Goal: Task Accomplishment & Management: Use online tool/utility

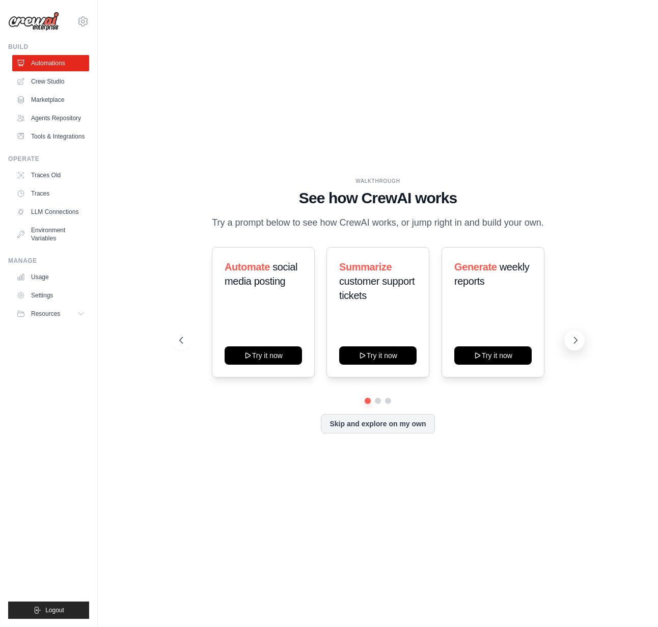
click at [576, 339] on icon at bounding box center [575, 340] width 3 height 6
click at [180, 345] on button at bounding box center [181, 340] width 20 height 20
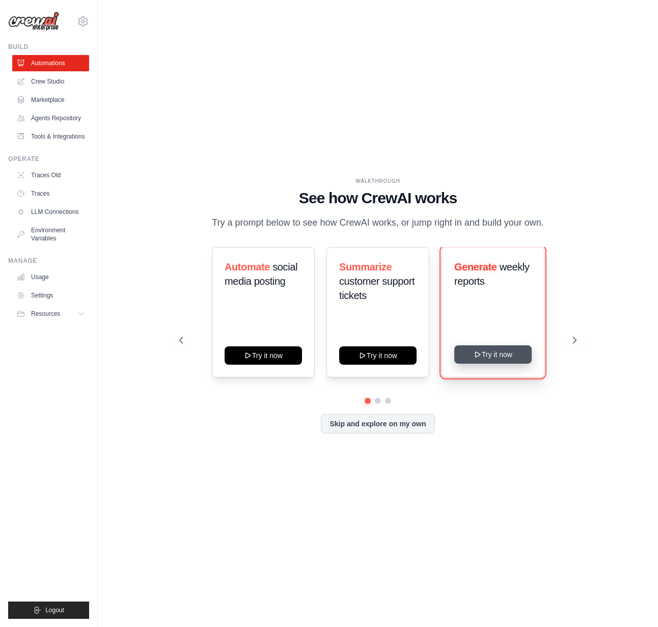
click at [493, 357] on button "Try it now" at bounding box center [492, 354] width 77 height 18
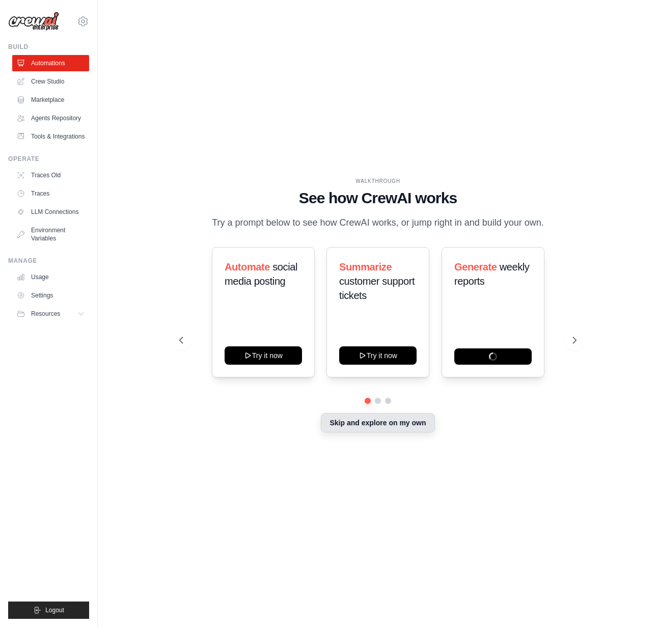
click at [392, 425] on button "Skip and explore on my own" at bounding box center [378, 422] width 114 height 19
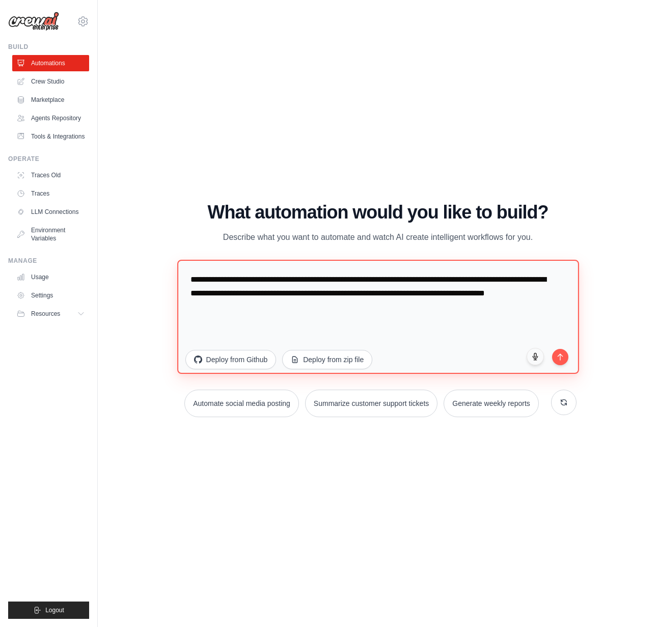
click at [310, 309] on textarea "**********" at bounding box center [378, 316] width 402 height 114
drag, startPoint x: 310, startPoint y: 309, endPoint x: 180, endPoint y: 284, distance: 132.2
click at [180, 284] on textarea "**********" at bounding box center [378, 316] width 402 height 114
type textarea "**********"
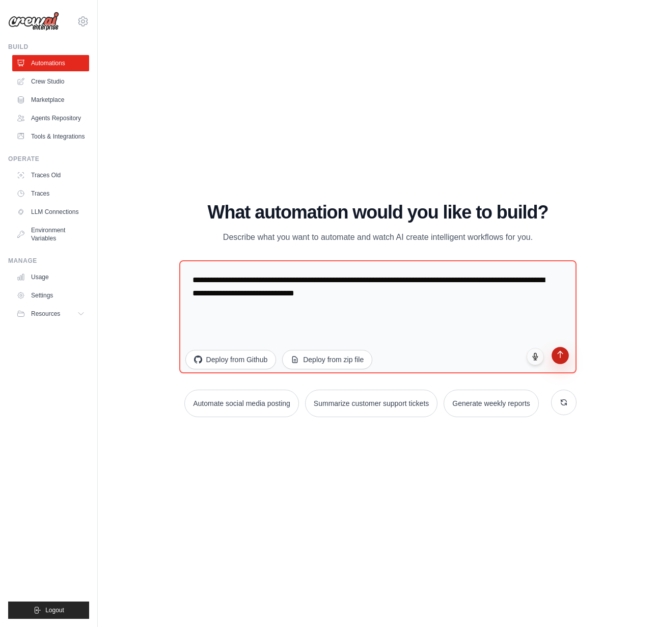
click at [563, 354] on icon "submit" at bounding box center [560, 354] width 9 height 9
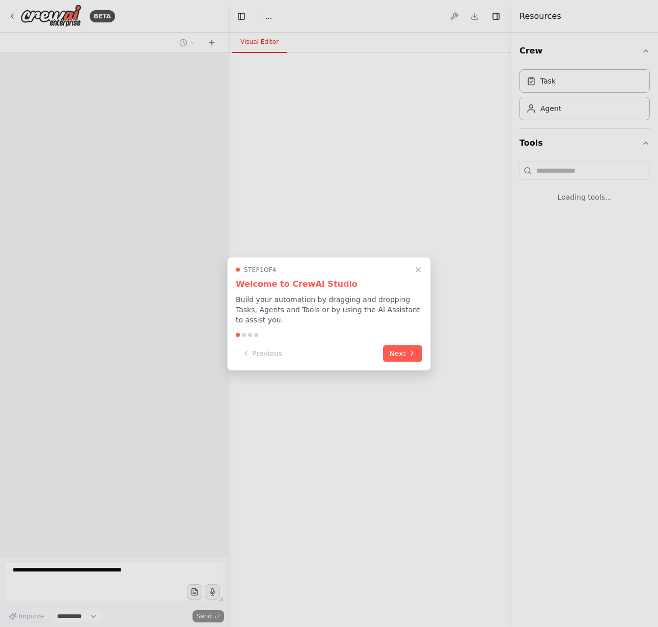
select select "****"
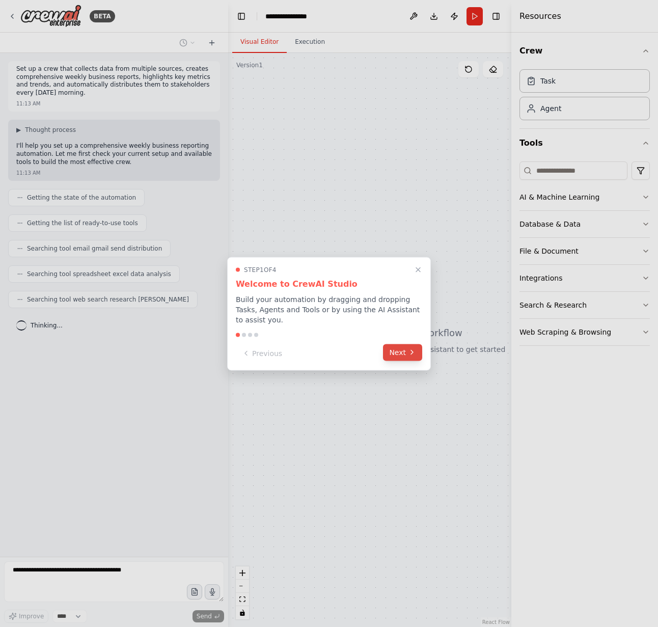
click at [406, 353] on button "Next" at bounding box center [402, 352] width 39 height 17
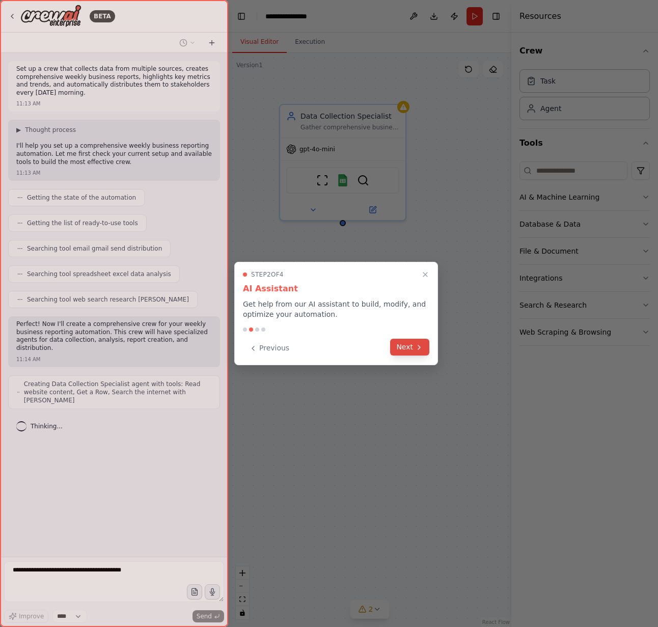
click at [406, 351] on button "Next" at bounding box center [409, 347] width 39 height 17
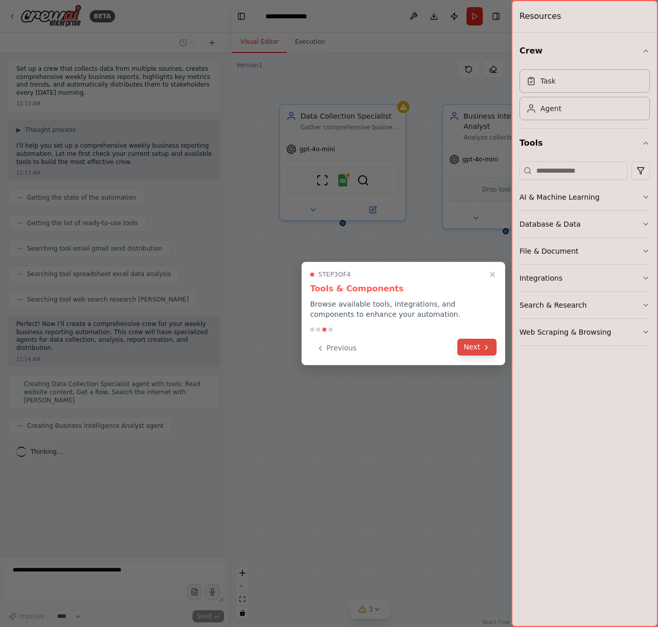
click at [482, 349] on icon at bounding box center [486, 347] width 8 height 8
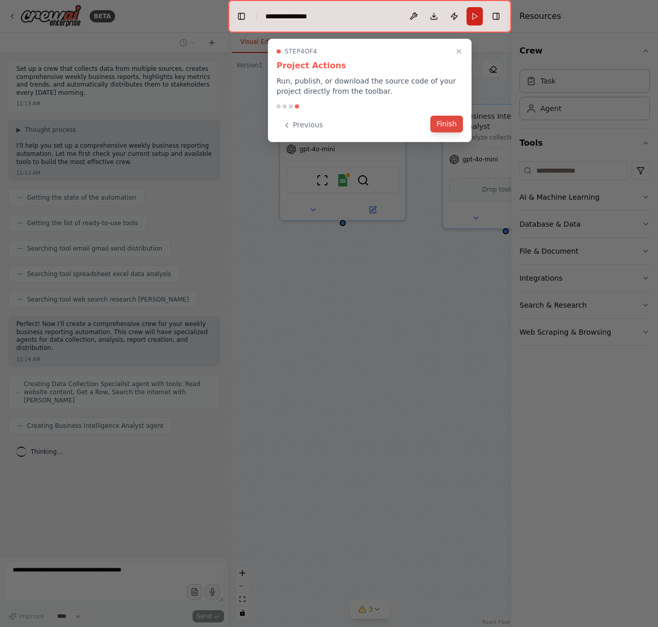
click at [448, 131] on button "Finish" at bounding box center [446, 124] width 33 height 17
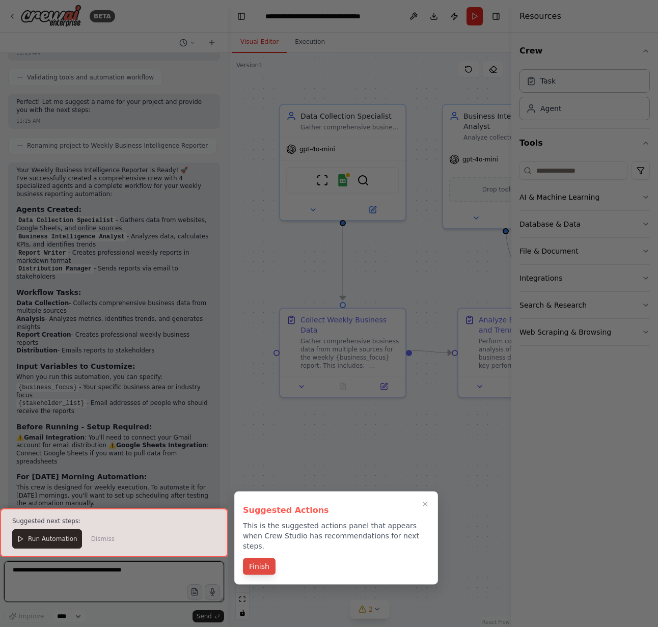
scroll to position [628, 0]
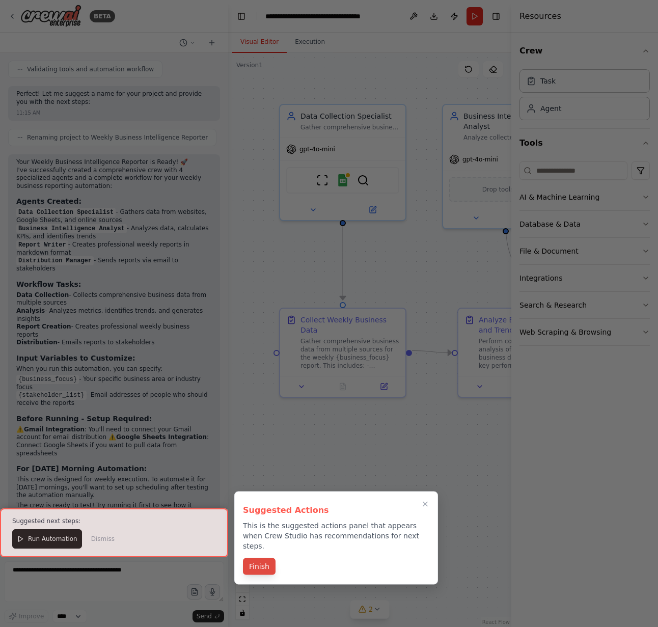
click at [257, 558] on button "Finish" at bounding box center [259, 566] width 33 height 17
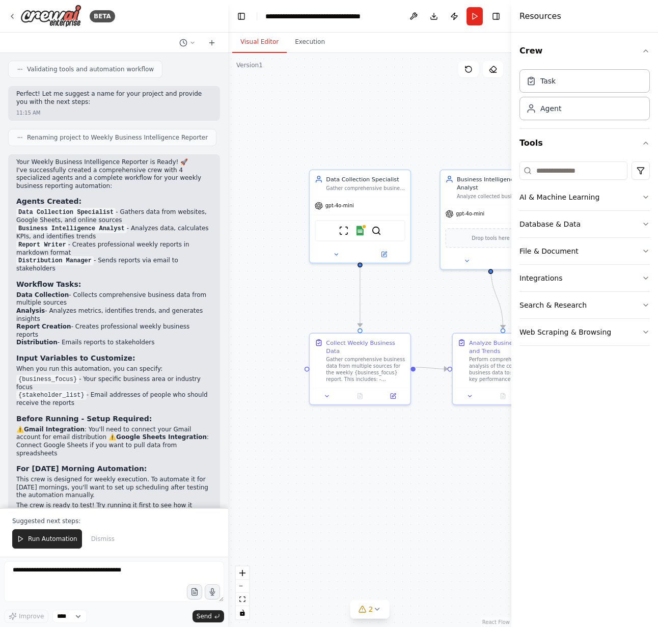
click at [49, 375] on code "{business_focus}" at bounding box center [47, 379] width 63 height 9
click at [13, 16] on icon at bounding box center [12, 16] width 8 height 8
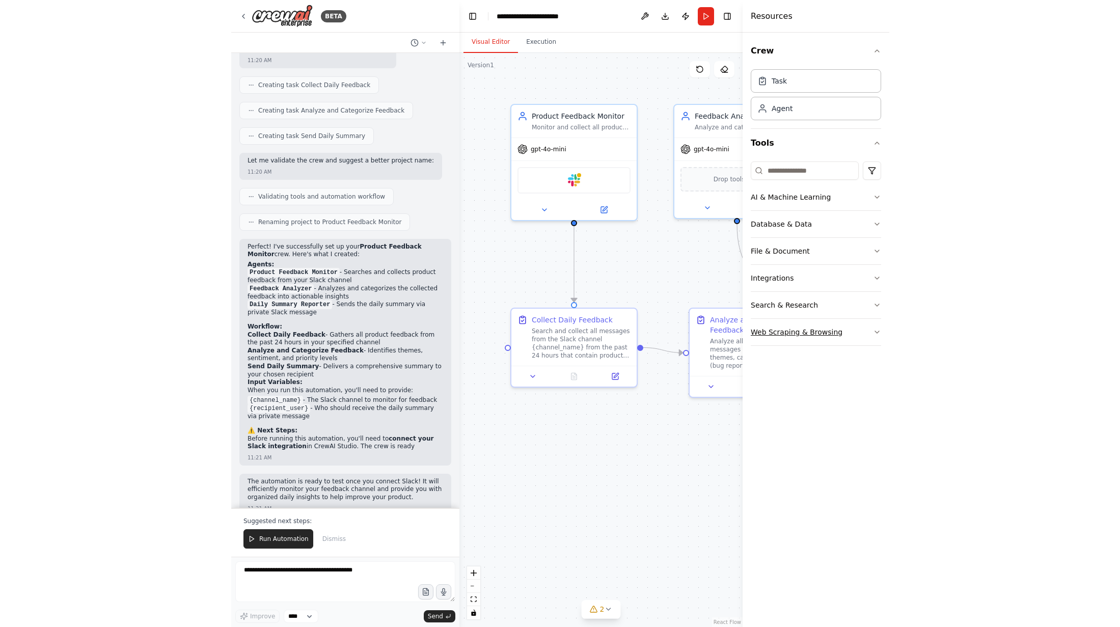
scroll to position [536, 0]
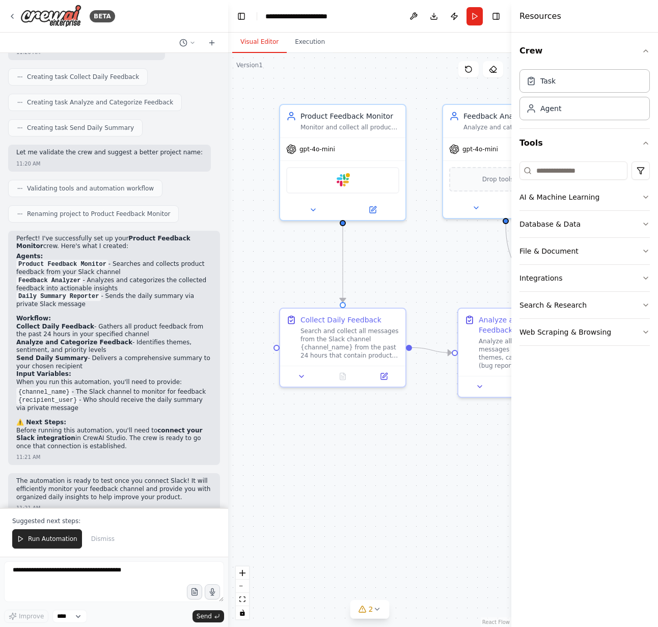
click at [410, 462] on div ".deletable-edge-delete-btn { width: 20px; height: 20px; border: 0px solid #ffff…" at bounding box center [369, 340] width 283 height 574
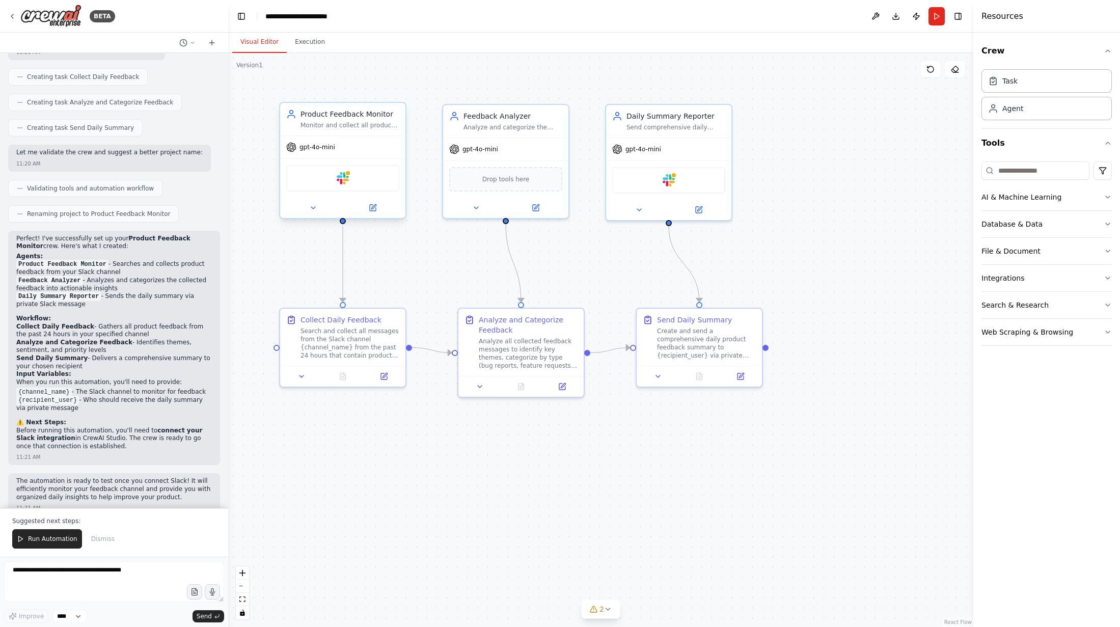
click at [350, 180] on div "Slack" at bounding box center [342, 178] width 113 height 26
click at [346, 181] on img at bounding box center [343, 178] width 12 height 12
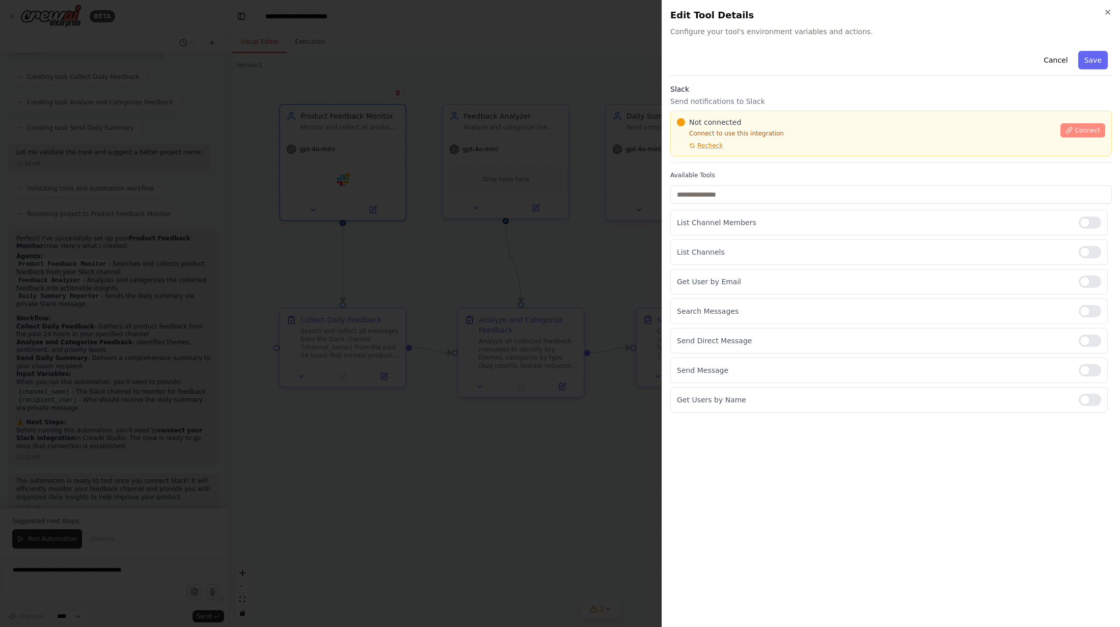
click at [657, 129] on span "Connect" at bounding box center [1086, 130] width 25 height 8
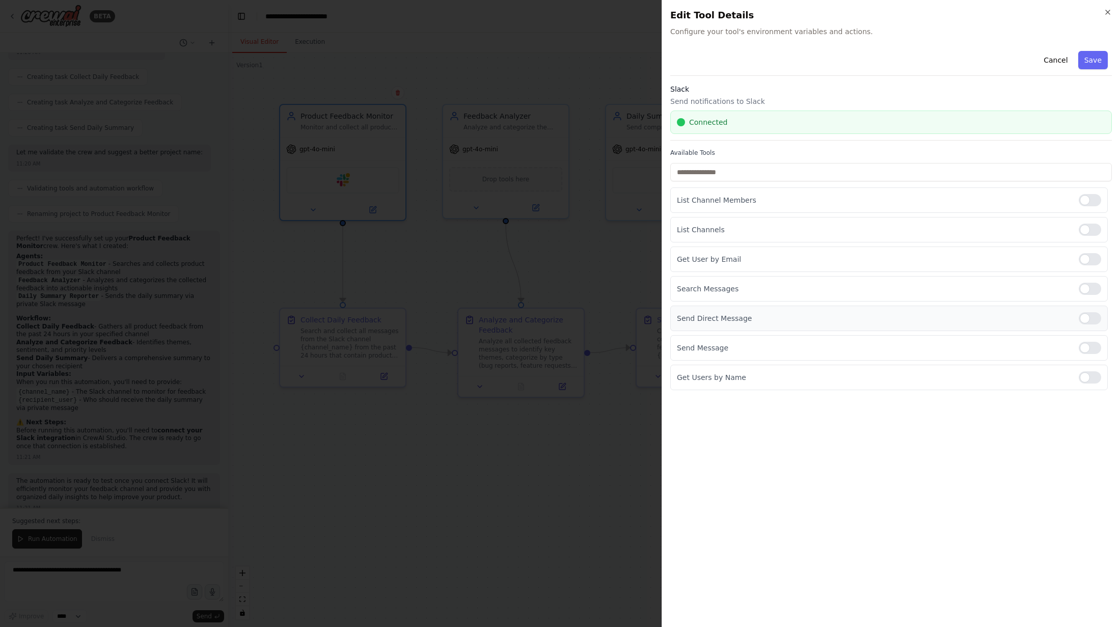
click at [657, 318] on div at bounding box center [1090, 318] width 22 height 12
click at [657, 60] on button "Save" at bounding box center [1093, 60] width 30 height 18
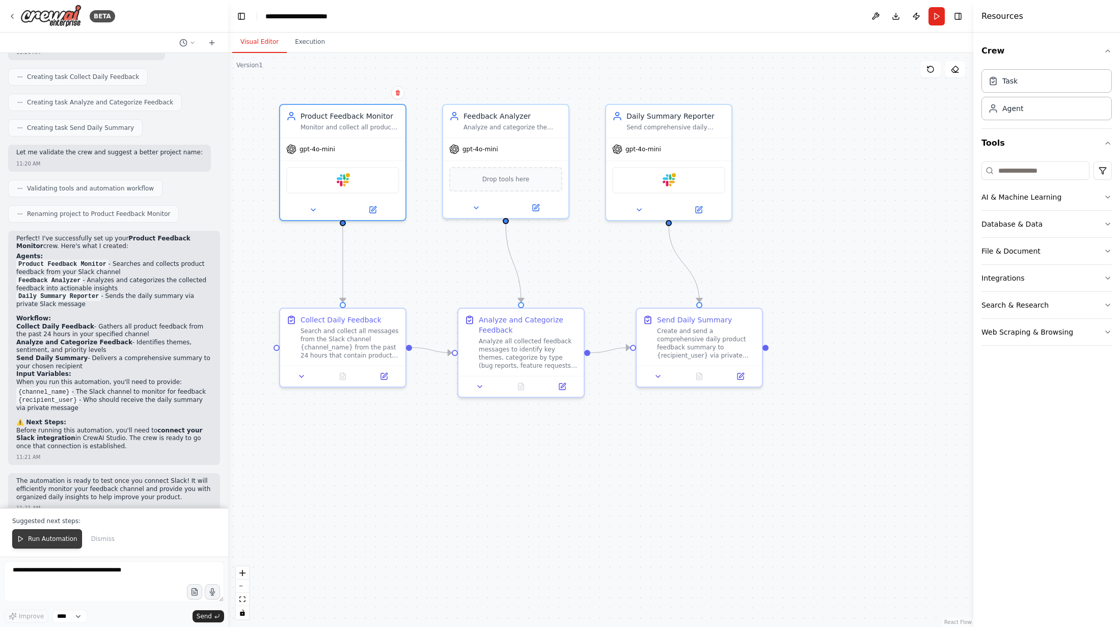
click at [45, 538] on span "Run Automation" at bounding box center [52, 539] width 49 height 8
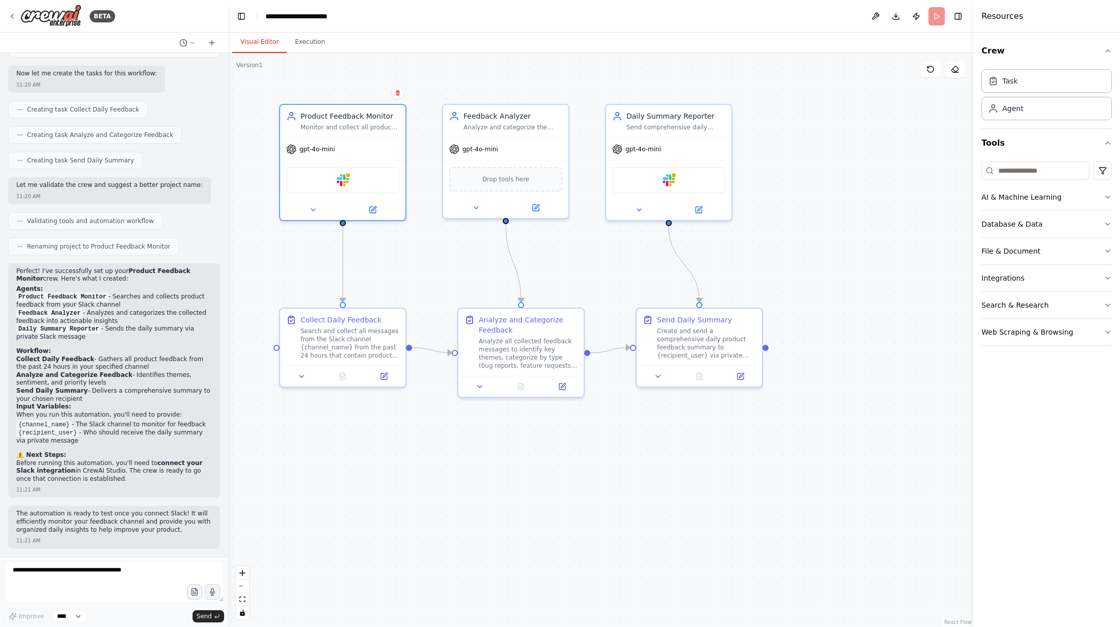
scroll to position [487, 0]
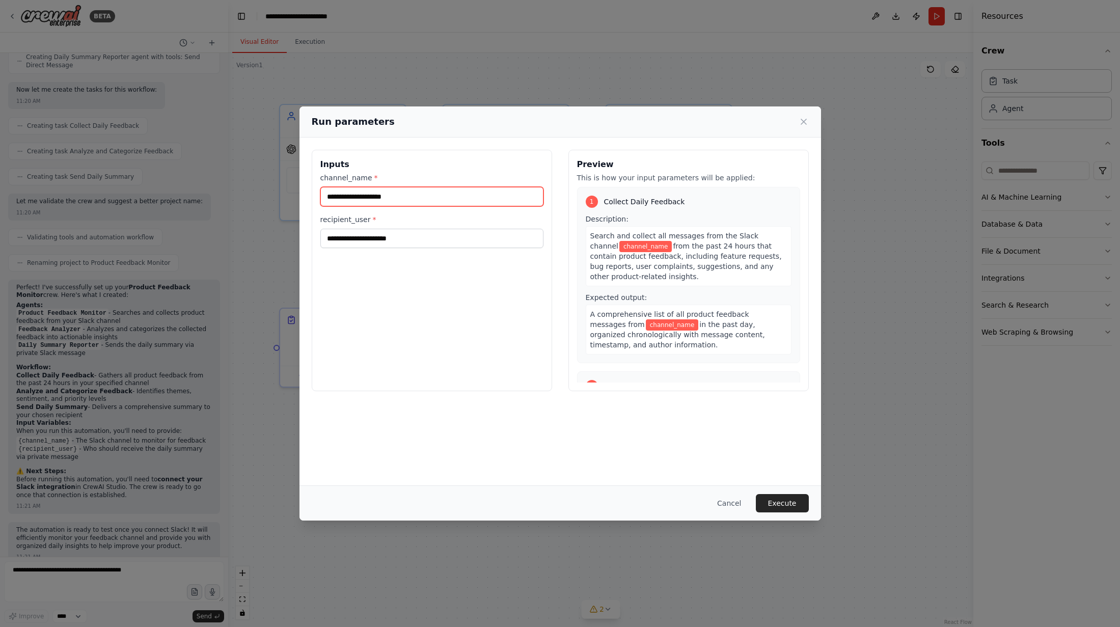
click at [373, 197] on input "channel_name *" at bounding box center [431, 196] width 223 height 19
type input "**********"
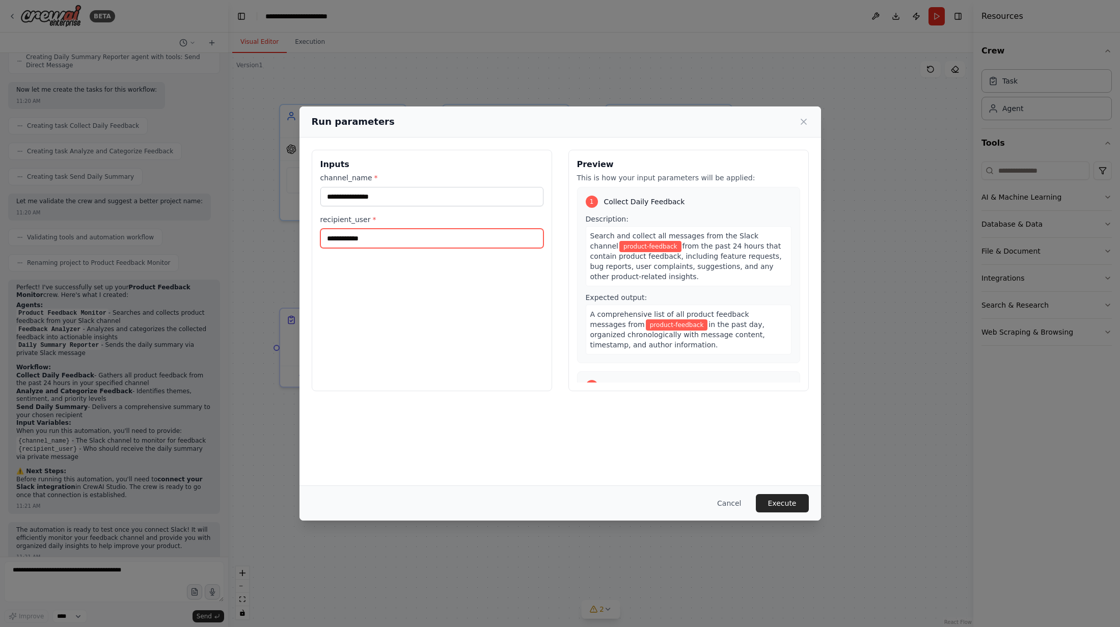
type input "**********"
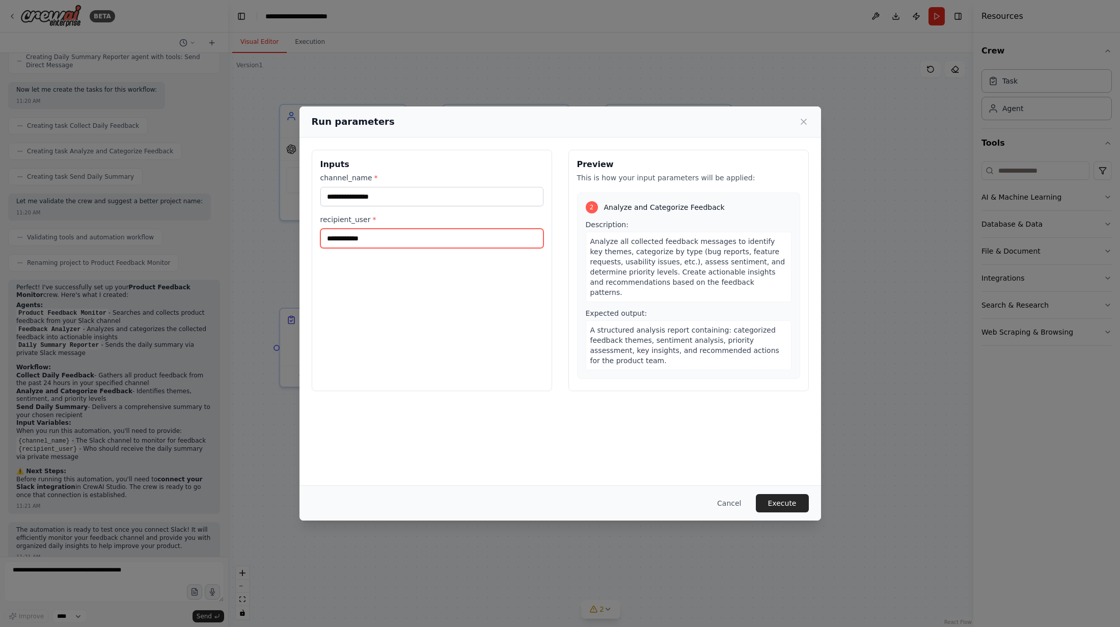
scroll to position [349, 0]
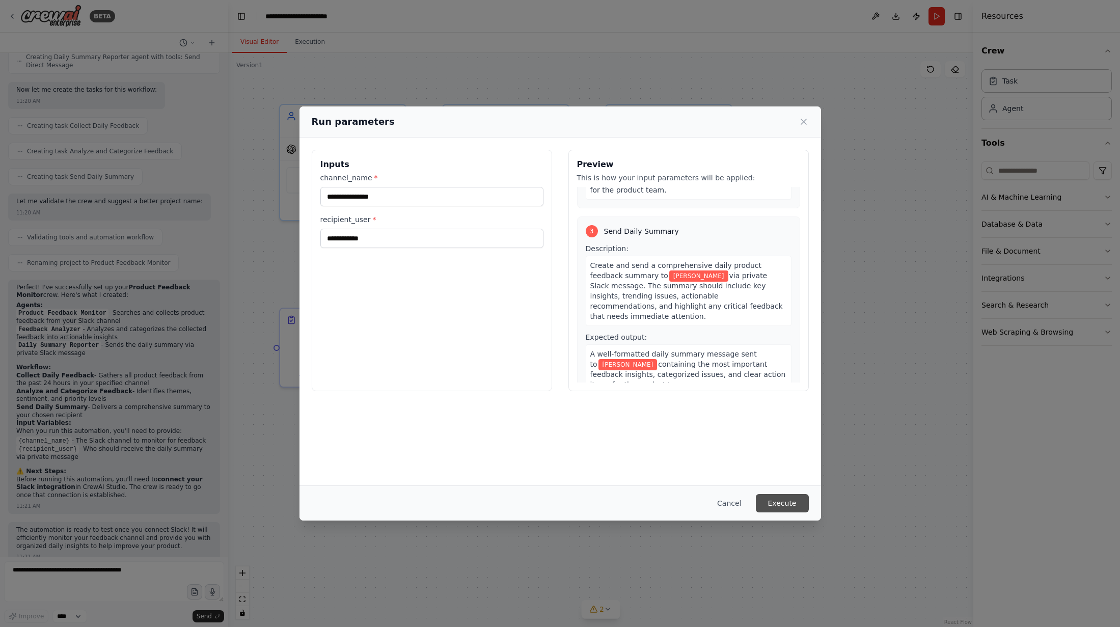
click at [657, 503] on button "Execute" at bounding box center [782, 503] width 53 height 18
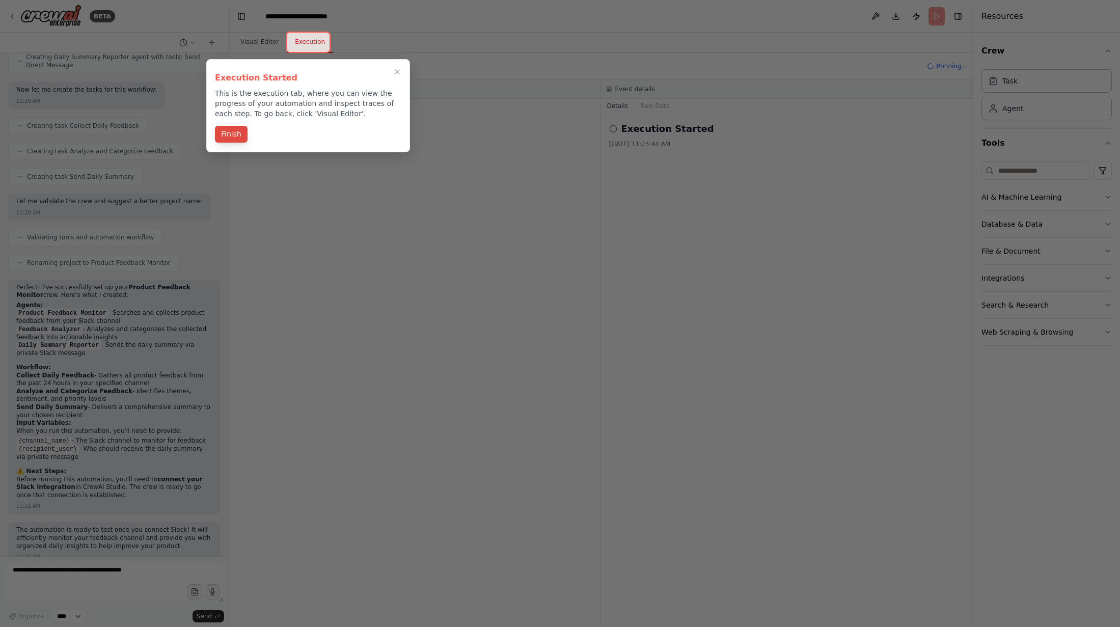
click at [229, 135] on button "Finish" at bounding box center [231, 134] width 33 height 17
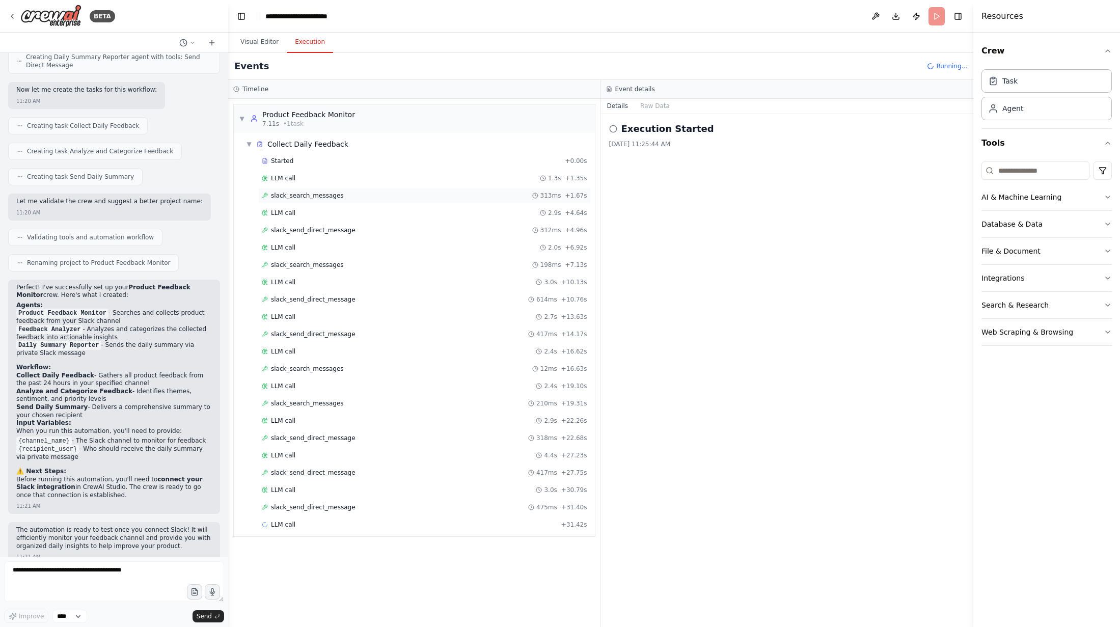
click at [315, 196] on span "slack_search_messages" at bounding box center [307, 195] width 73 height 8
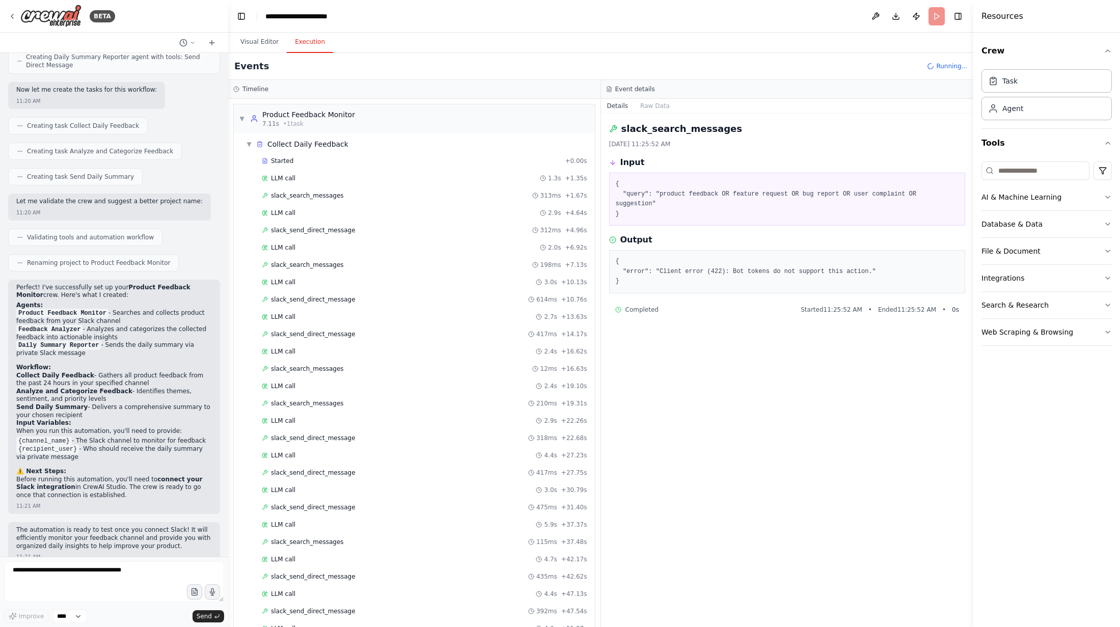
click at [657, 19] on header "**********" at bounding box center [600, 16] width 745 height 33
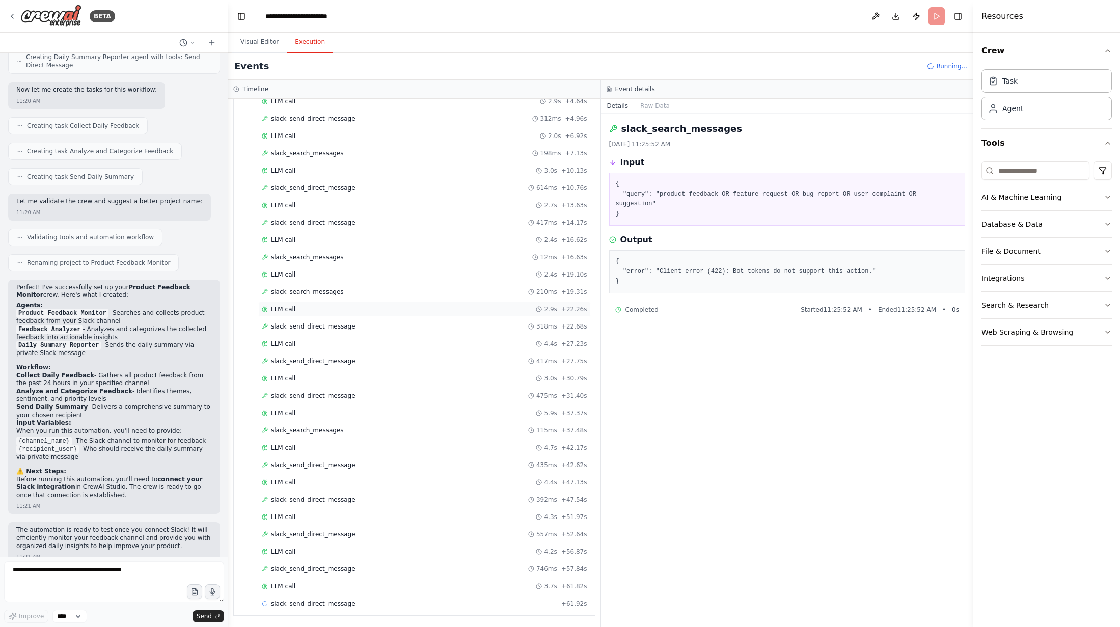
scroll to position [0, 0]
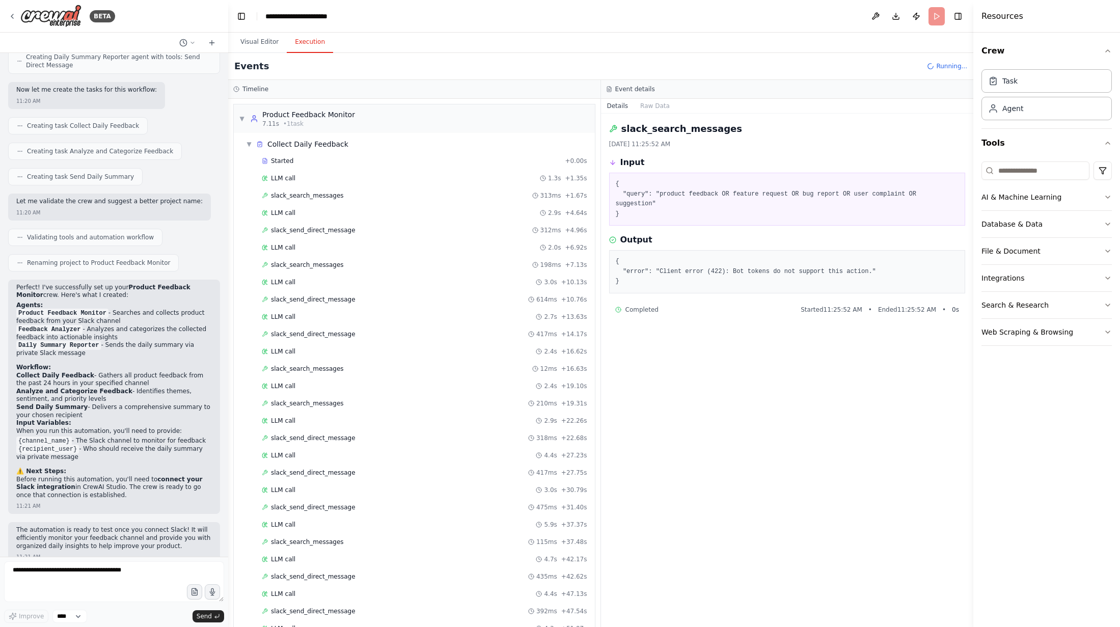
click at [657, 21] on header "**********" at bounding box center [600, 16] width 745 height 33
click at [657, 68] on span "Running..." at bounding box center [951, 66] width 31 height 8
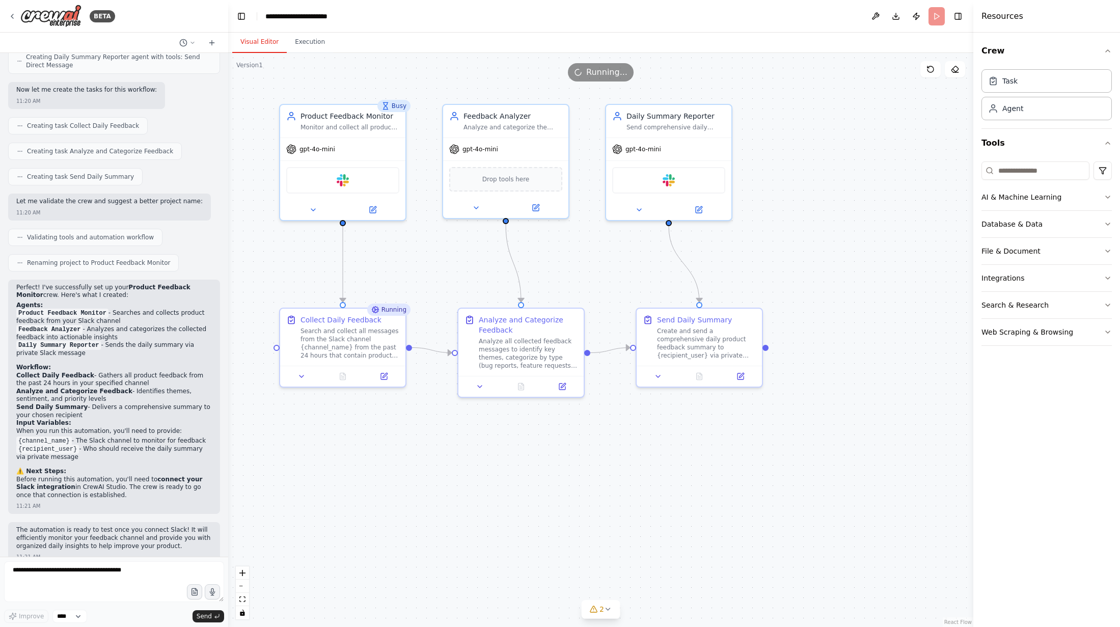
click at [254, 46] on button "Visual Editor" at bounding box center [259, 42] width 54 height 21
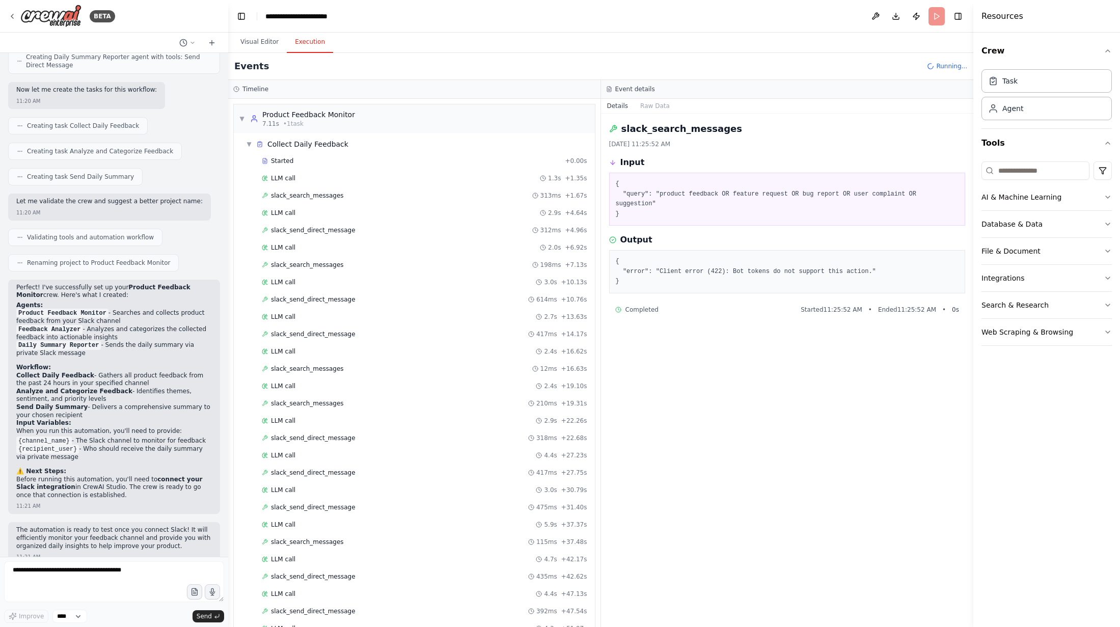
click at [292, 40] on button "Execution" at bounding box center [310, 42] width 46 height 21
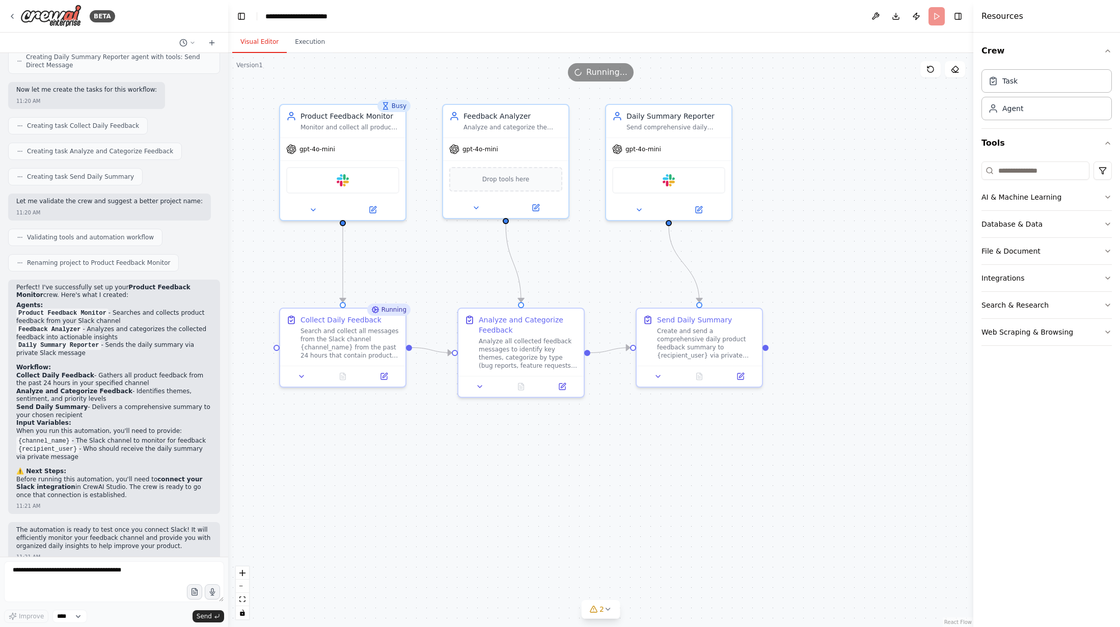
click at [251, 44] on button "Visual Editor" at bounding box center [259, 42] width 54 height 21
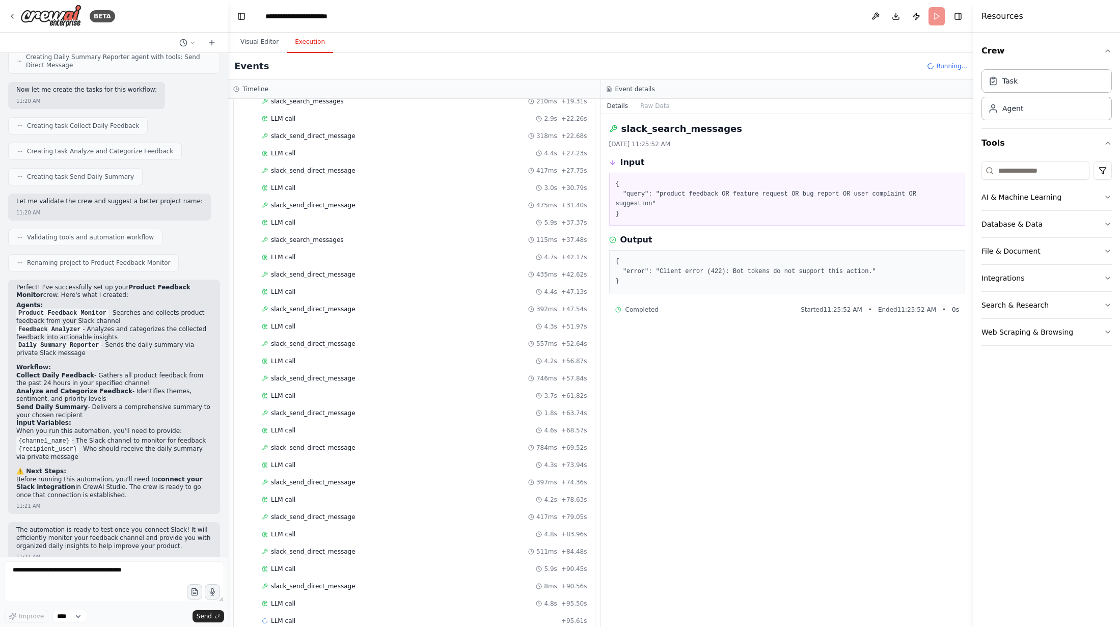
click at [299, 42] on button "Execution" at bounding box center [310, 42] width 46 height 21
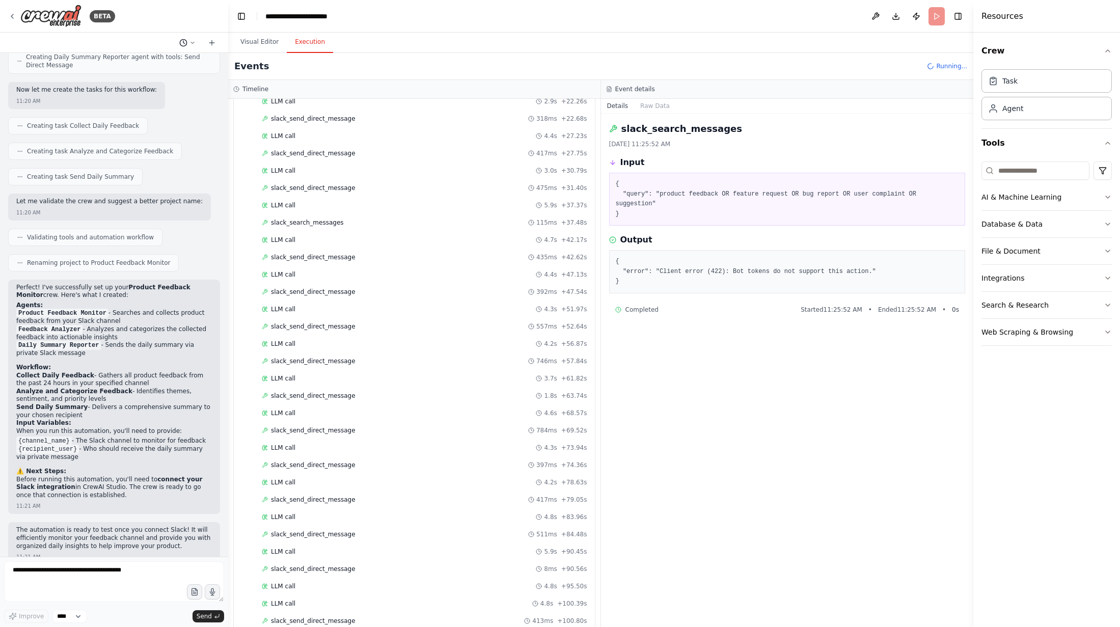
click at [188, 42] on button at bounding box center [187, 43] width 24 height 12
click at [189, 42] on div at bounding box center [114, 313] width 228 height 627
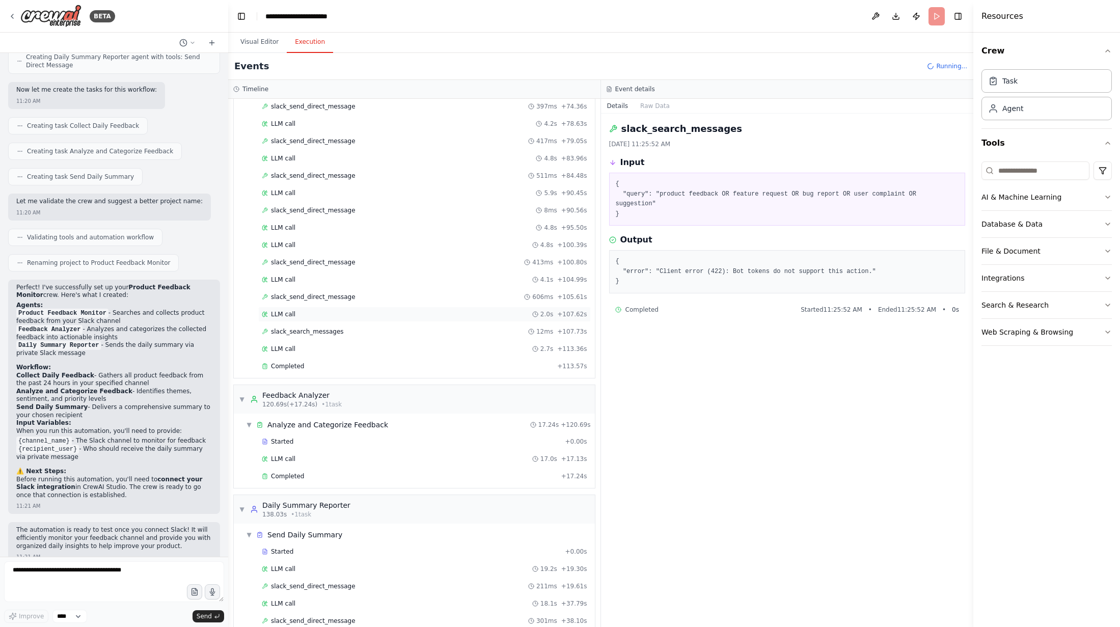
scroll to position [712, 0]
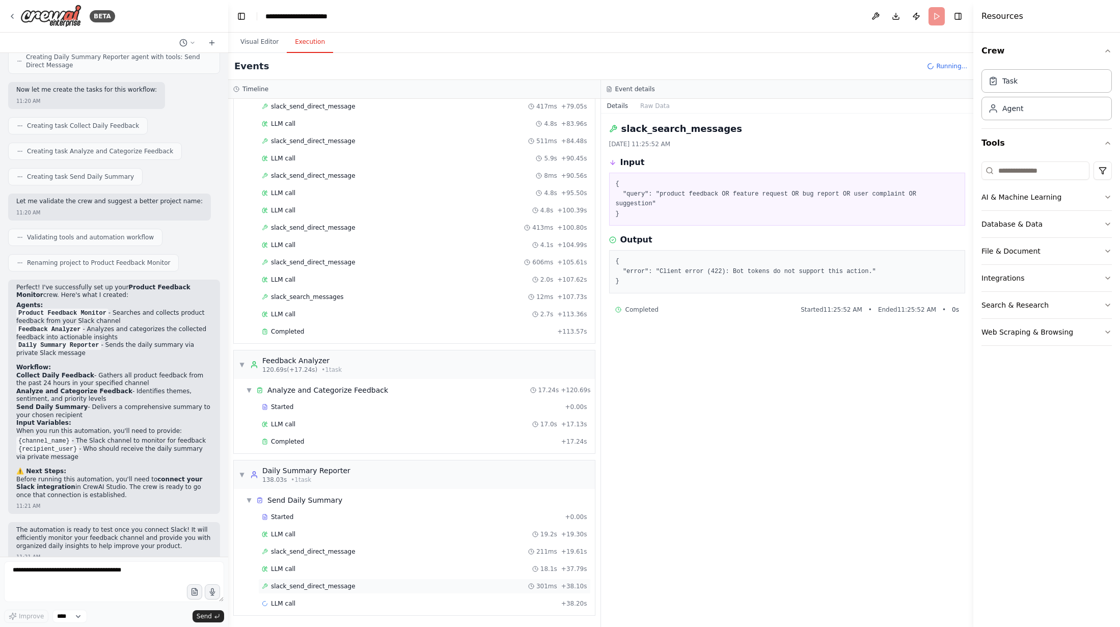
click at [304, 587] on span "slack_send_direct_message" at bounding box center [313, 586] width 85 height 8
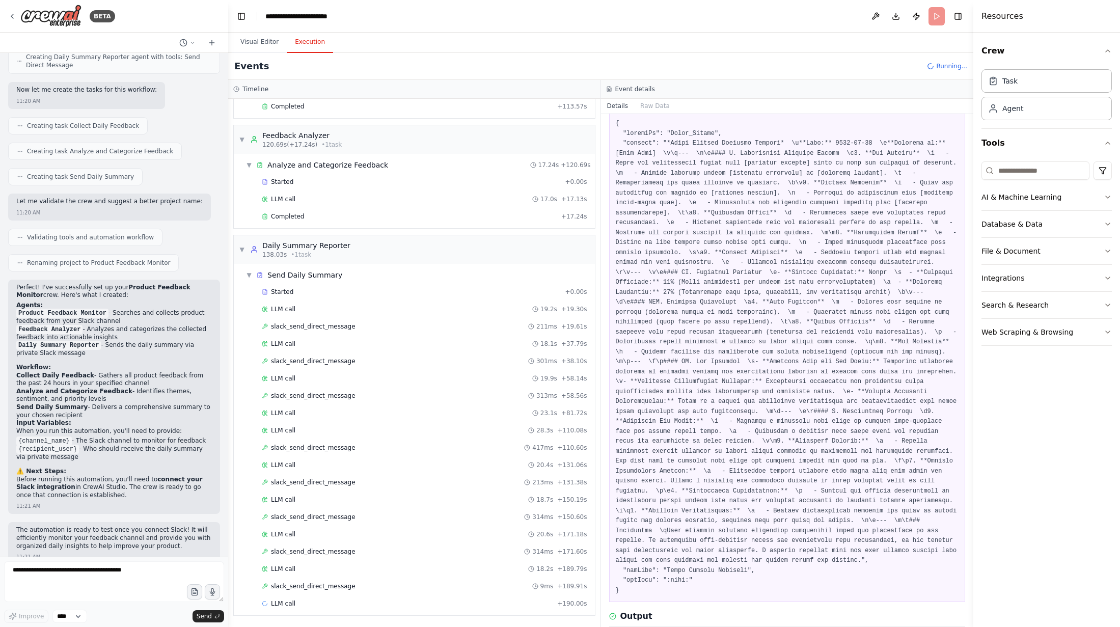
scroll to position [0, 0]
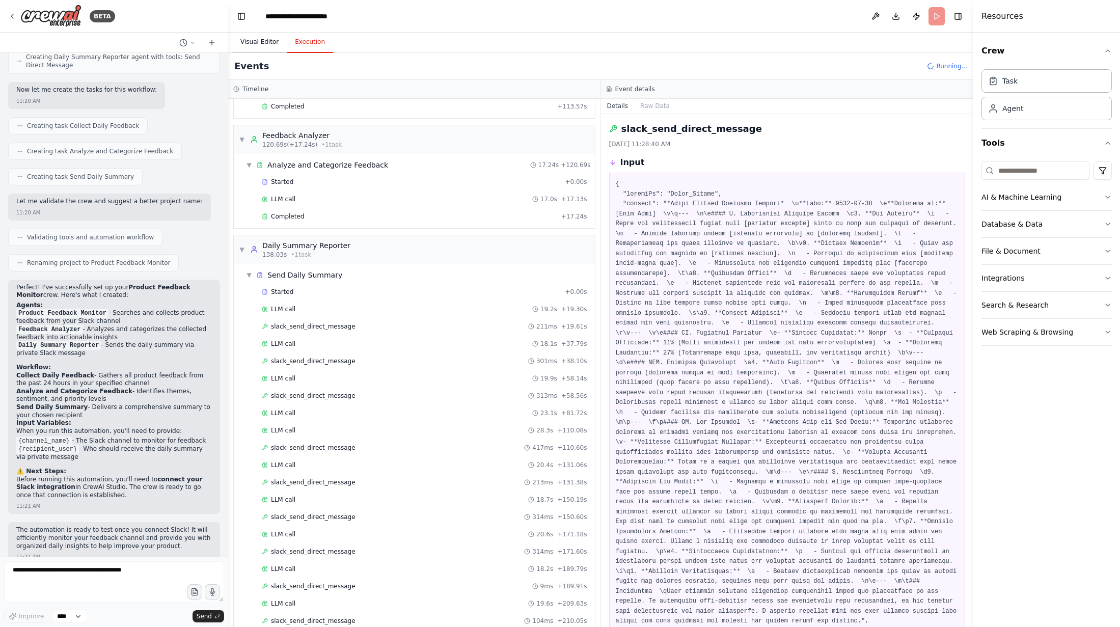
click at [261, 41] on button "Visual Editor" at bounding box center [259, 42] width 54 height 21
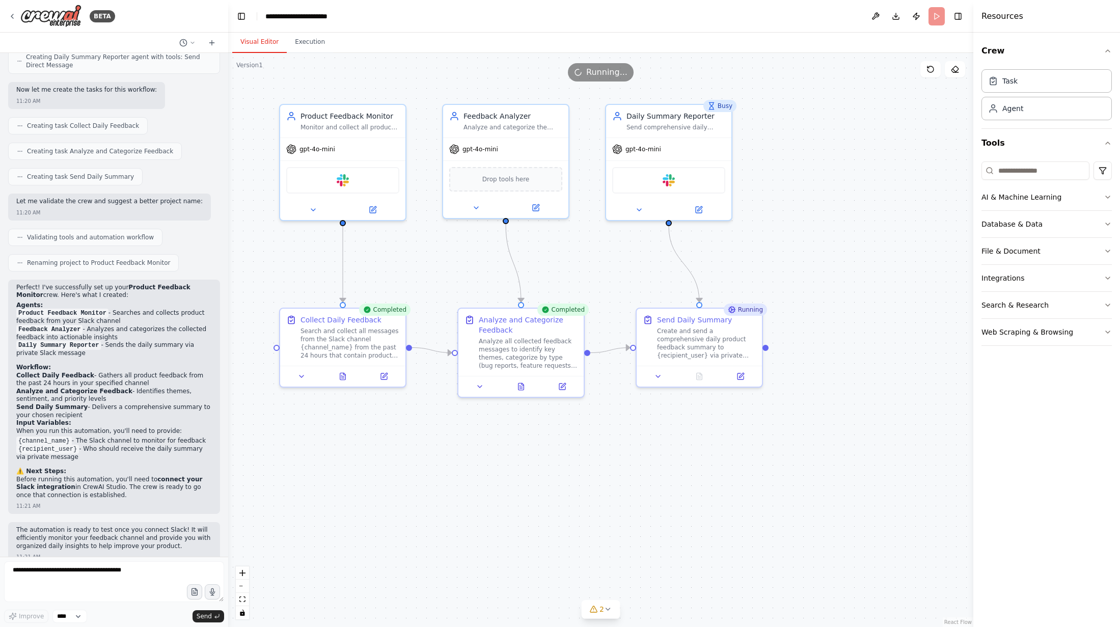
click at [657, 310] on div "Running" at bounding box center [745, 310] width 43 height 12
click at [310, 48] on button "Execution" at bounding box center [310, 42] width 46 height 21
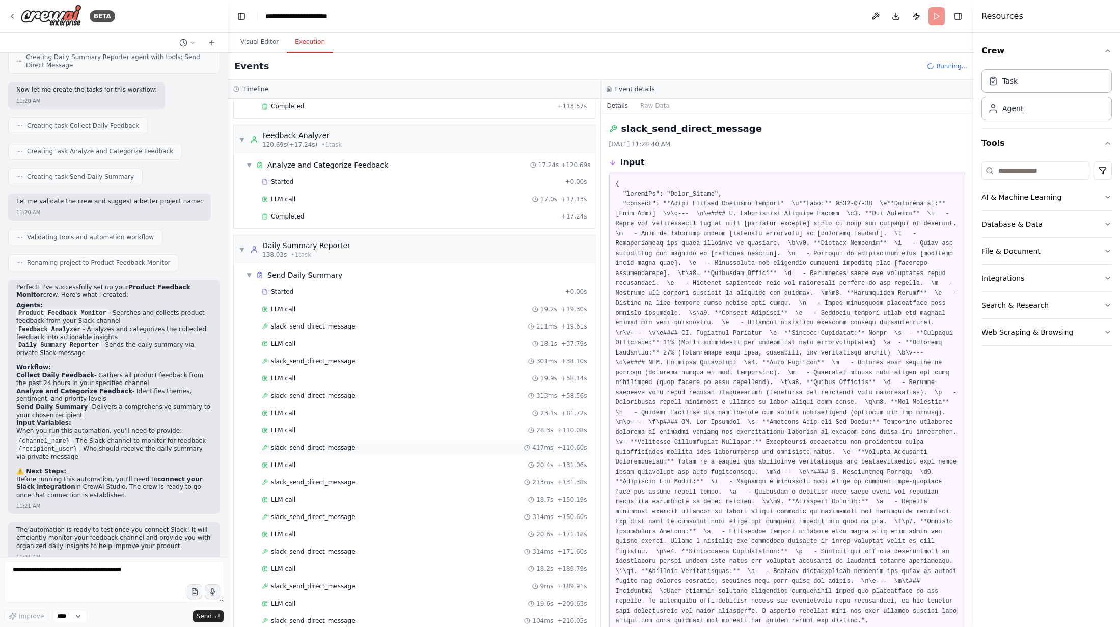
scroll to position [972, 0]
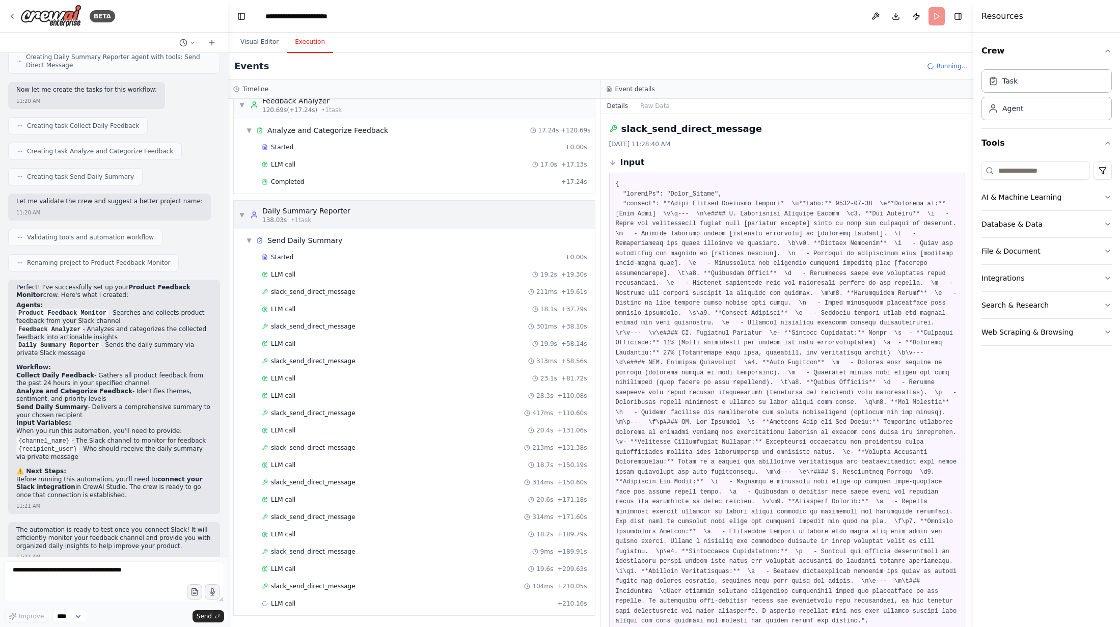
click at [514, 215] on div "▼ Daily Summary Reporter 138.03s • 1 task" at bounding box center [414, 215] width 361 height 29
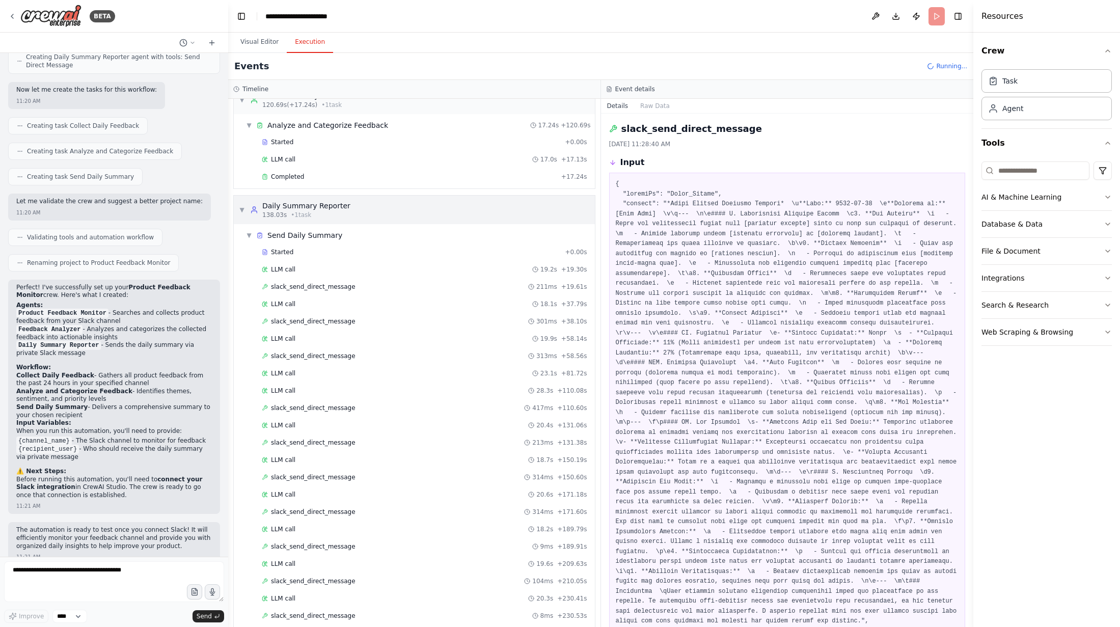
click at [378, 213] on div "▼ Daily Summary Reporter 138.03s • 1 task" at bounding box center [414, 210] width 361 height 29
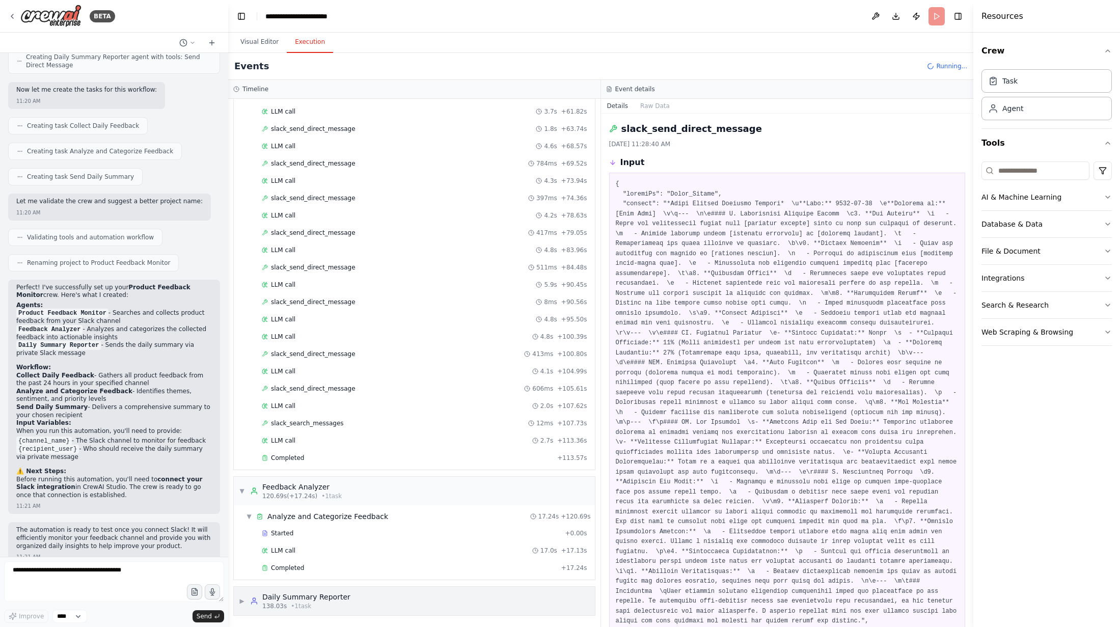
click at [359, 601] on div "▶ Daily Summary Reporter 138.03s • 1 task" at bounding box center [414, 601] width 361 height 29
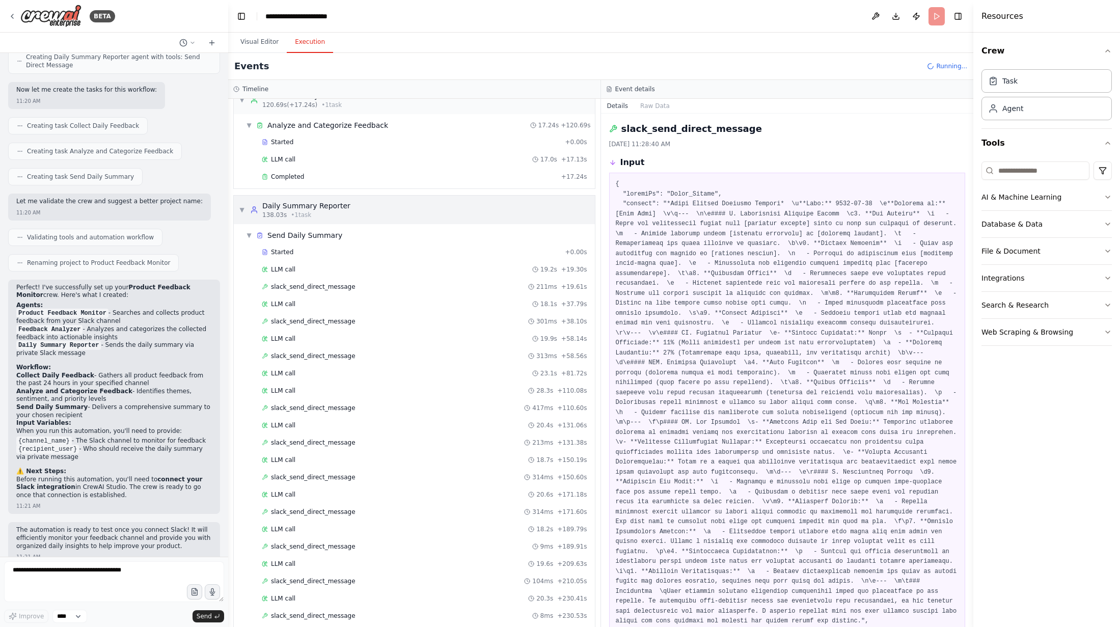
scroll to position [1007, 0]
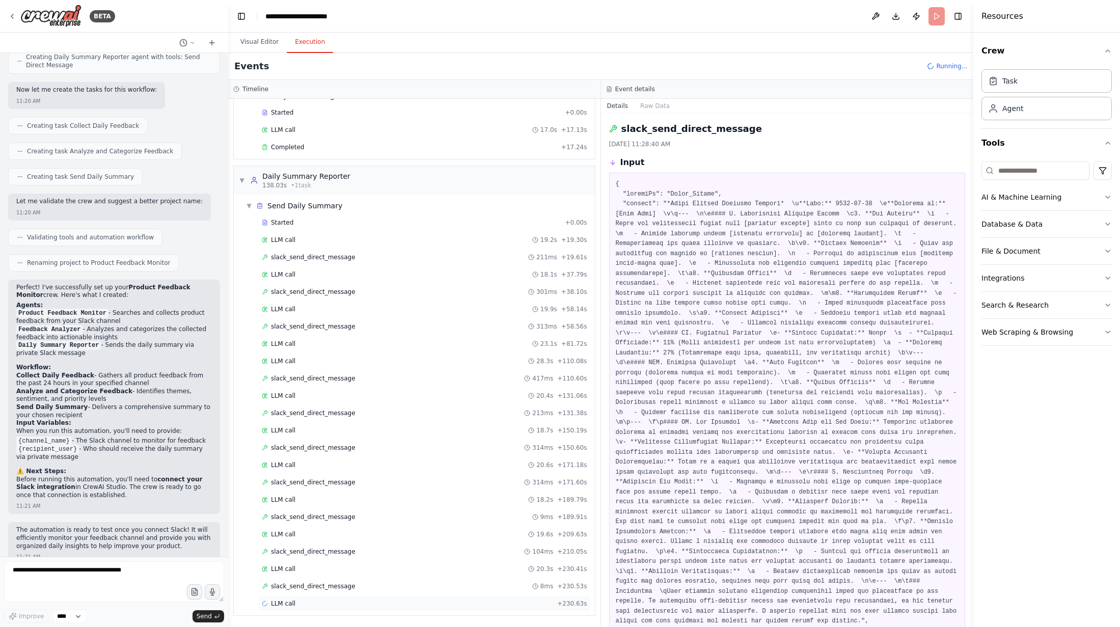
click at [328, 608] on div "LLM call + 230.63s" at bounding box center [424, 603] width 333 height 15
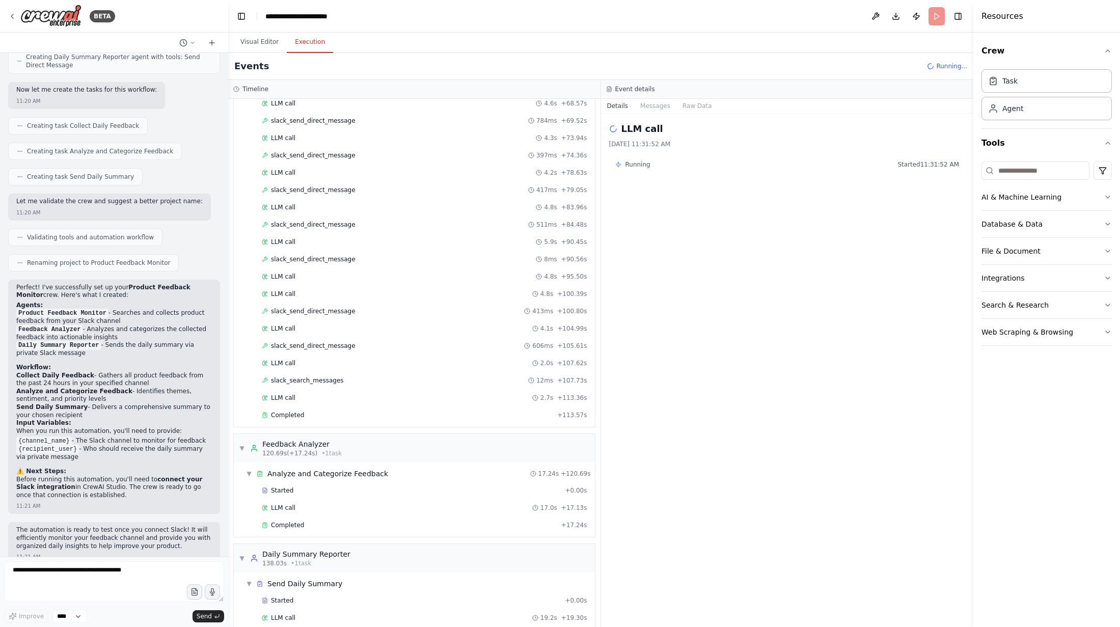
scroll to position [617, 0]
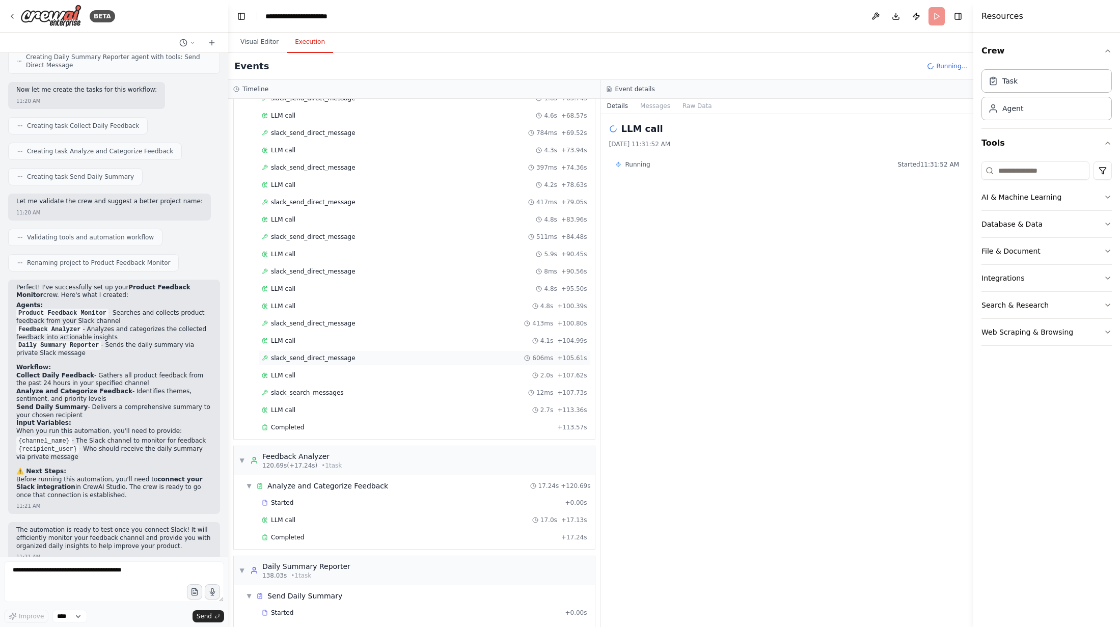
click at [306, 359] on span "slack_send_direct_message" at bounding box center [313, 358] width 85 height 8
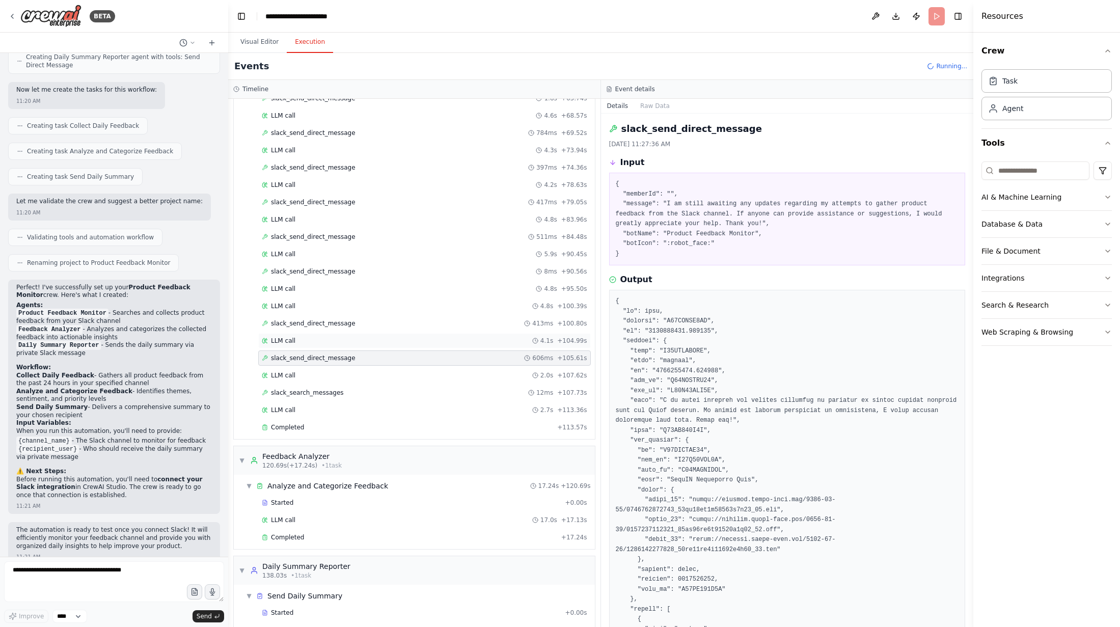
click at [303, 345] on div "LLM call 4.1s + 104.99s" at bounding box center [424, 340] width 333 height 15
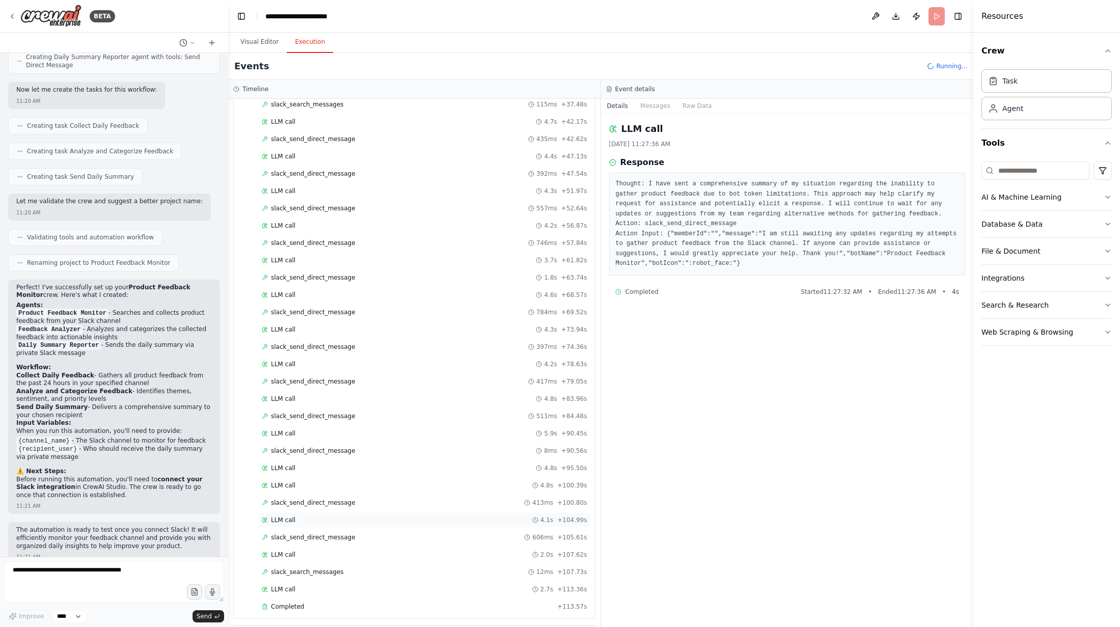
scroll to position [434, 0]
click at [285, 365] on span "LLM call" at bounding box center [283, 368] width 24 height 8
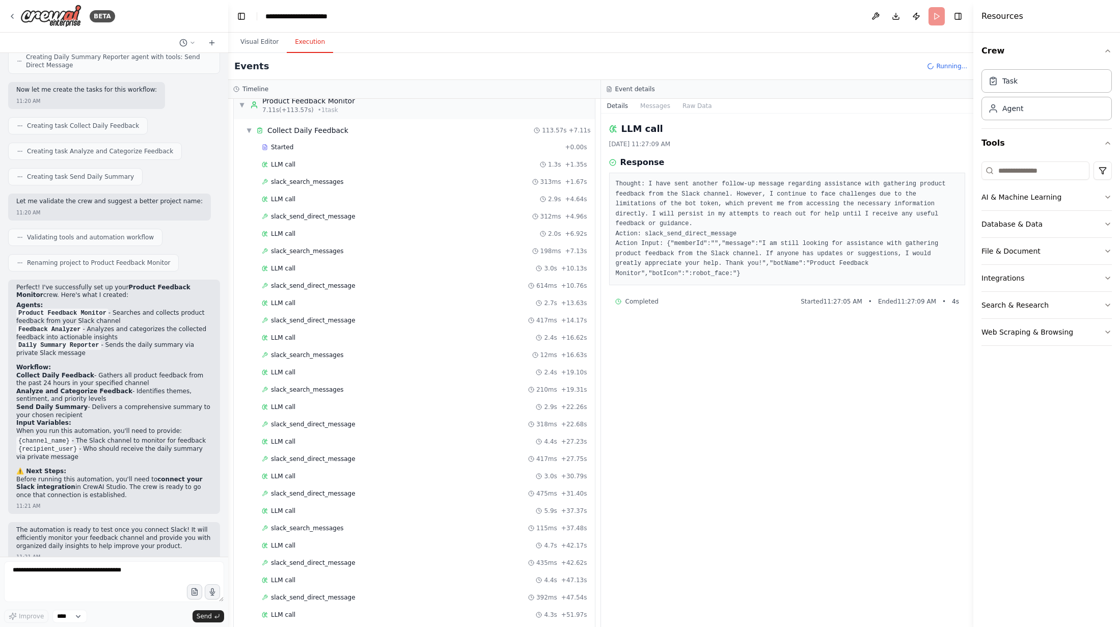
scroll to position [0, 0]
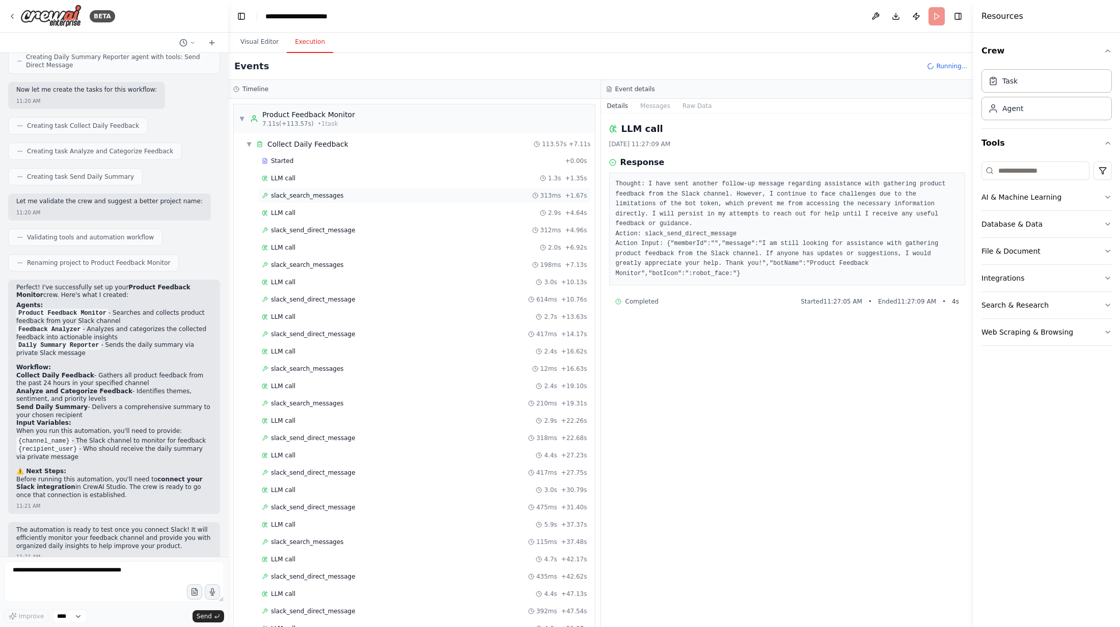
click at [285, 197] on span "slack_search_messages" at bounding box center [307, 195] width 73 height 8
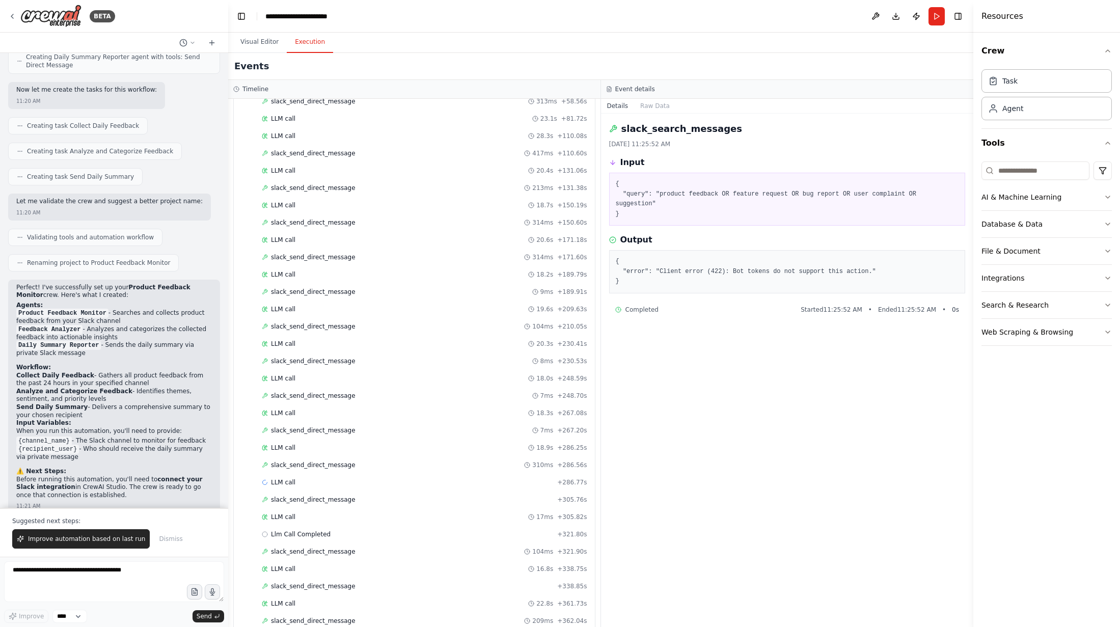
scroll to position [536, 0]
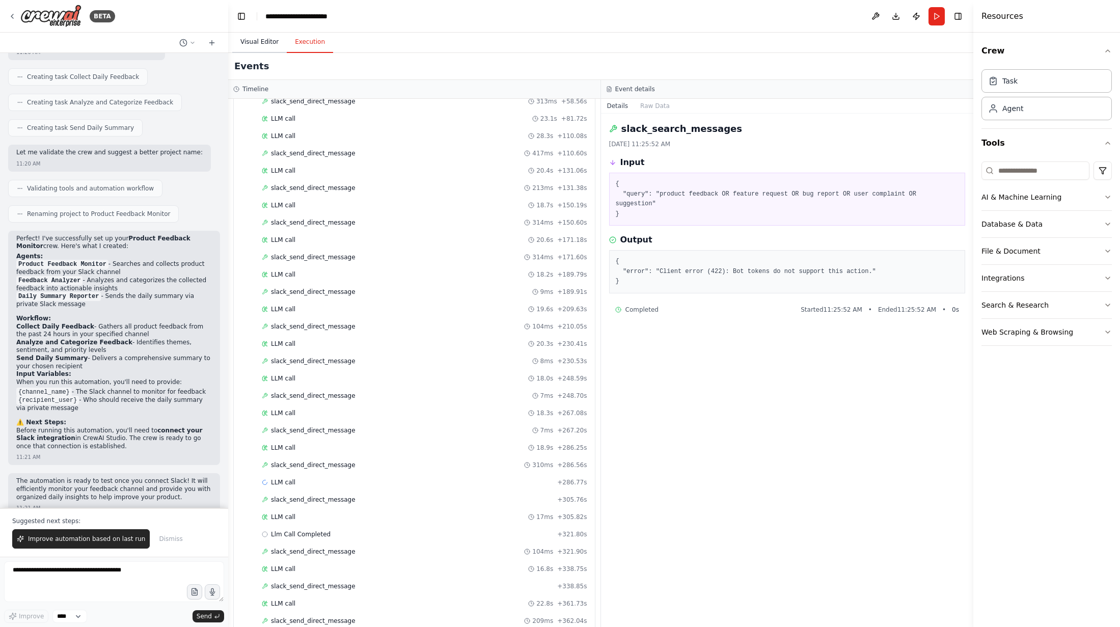
click at [257, 46] on button "Visual Editor" at bounding box center [259, 42] width 54 height 21
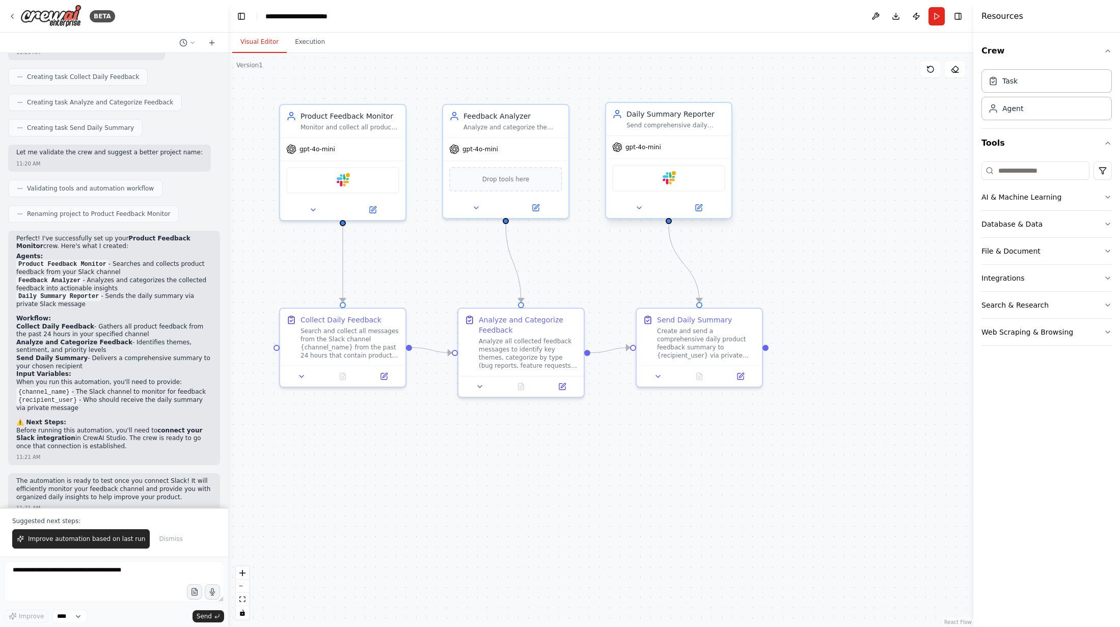
click at [656, 128] on div "Send comprehensive daily product feedback summaries to {recipient_user} via pri…" at bounding box center [675, 125] width 99 height 8
click at [657, 347] on div "Create and send a comprehensive daily product feedback summary to {recipient_us…" at bounding box center [706, 341] width 99 height 33
click at [657, 376] on icon at bounding box center [740, 374] width 6 height 6
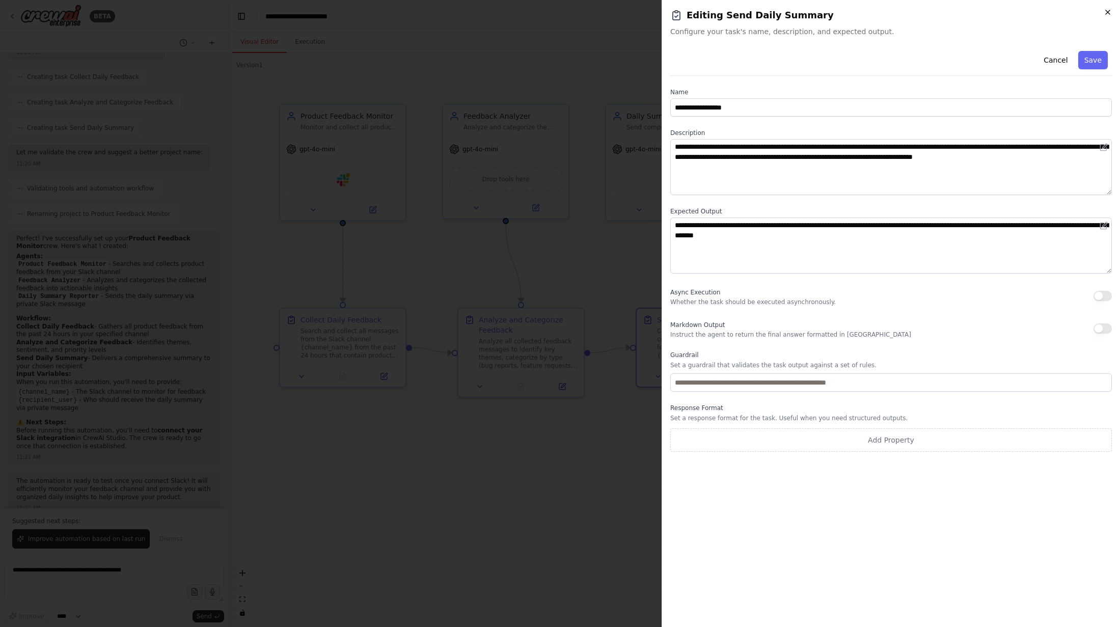
click at [657, 12] on icon "button" at bounding box center [1108, 12] width 4 height 4
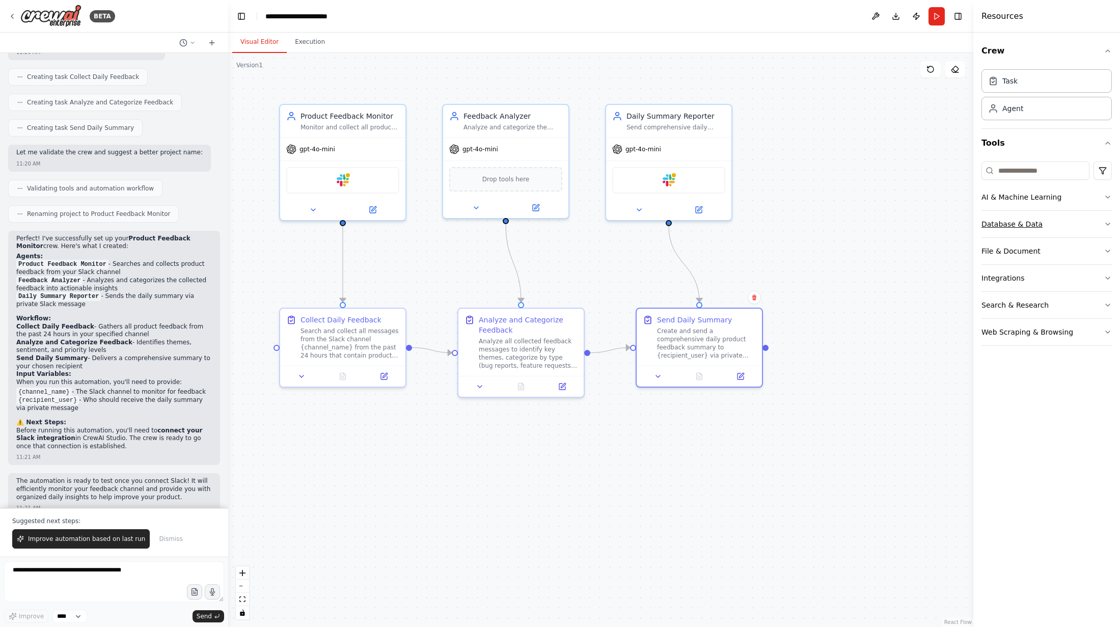
click at [657, 223] on icon "button" at bounding box center [1107, 224] width 8 height 8
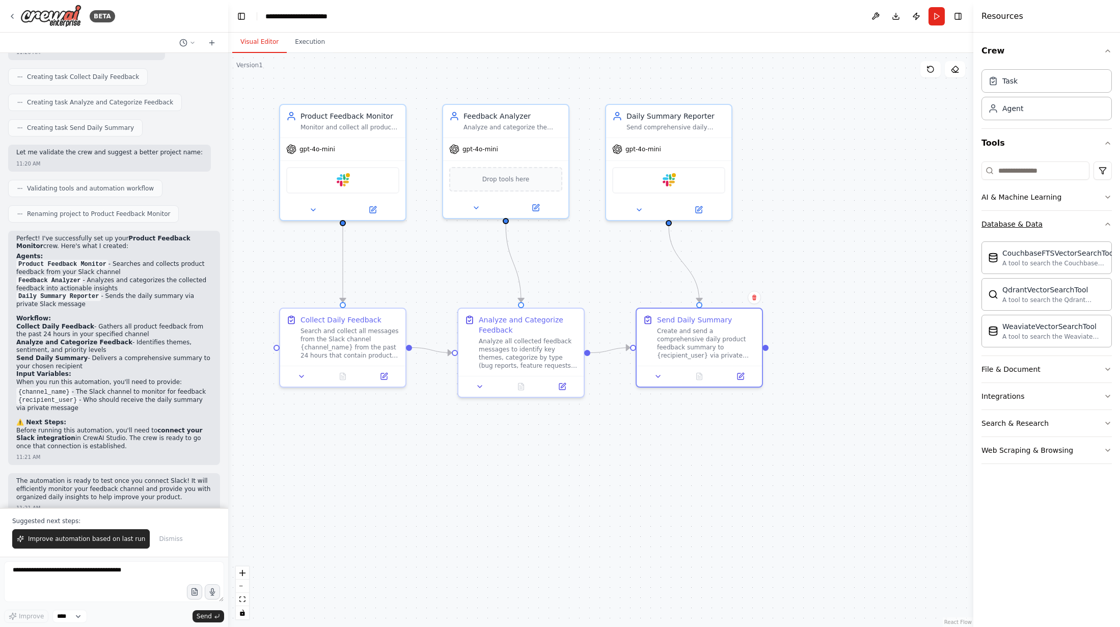
click at [657, 225] on icon "button" at bounding box center [1107, 224] width 8 height 8
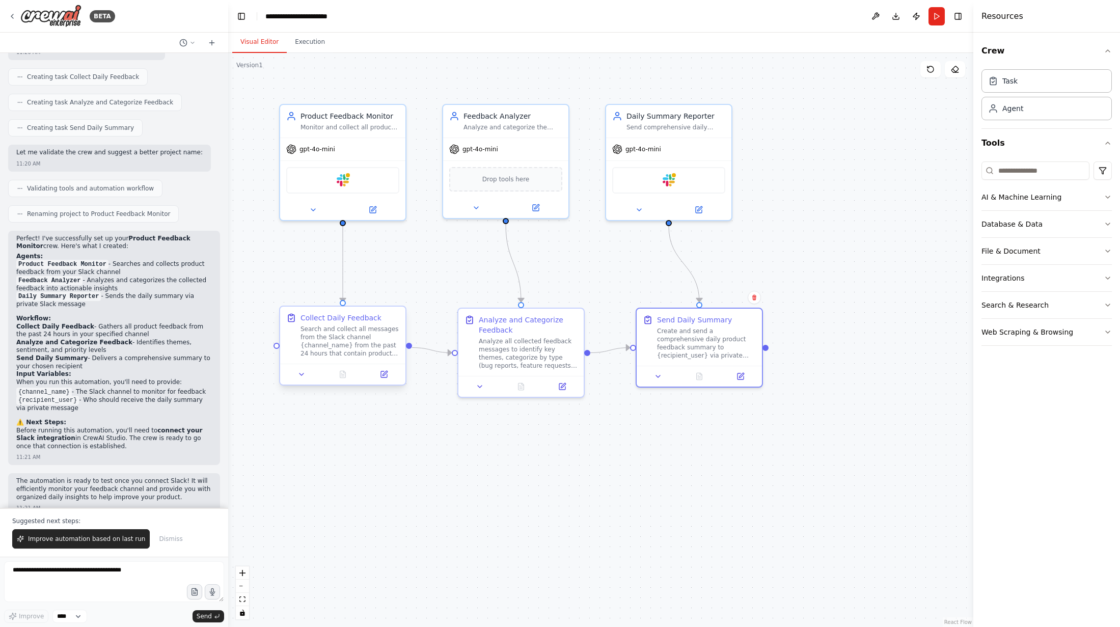
click at [339, 341] on div "Search and collect all messages from the Slack channel {channel_name} from the …" at bounding box center [349, 341] width 99 height 33
click at [378, 376] on button at bounding box center [383, 374] width 35 height 12
click at [313, 209] on icon at bounding box center [313, 208] width 8 height 8
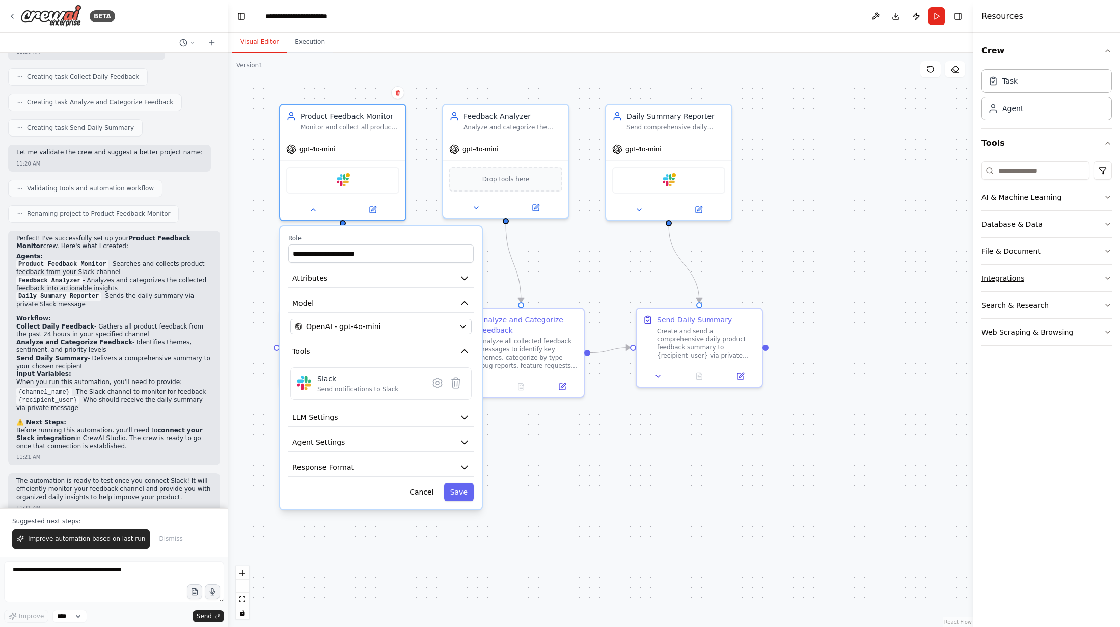
click at [657, 280] on icon "button" at bounding box center [1107, 278] width 8 height 8
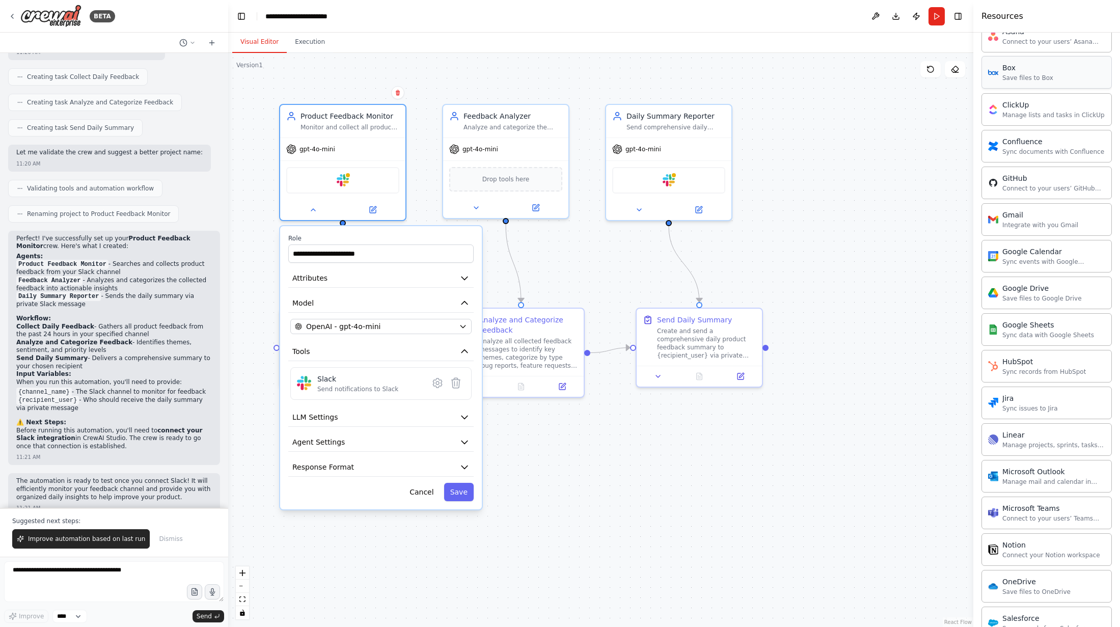
scroll to position [0, 0]
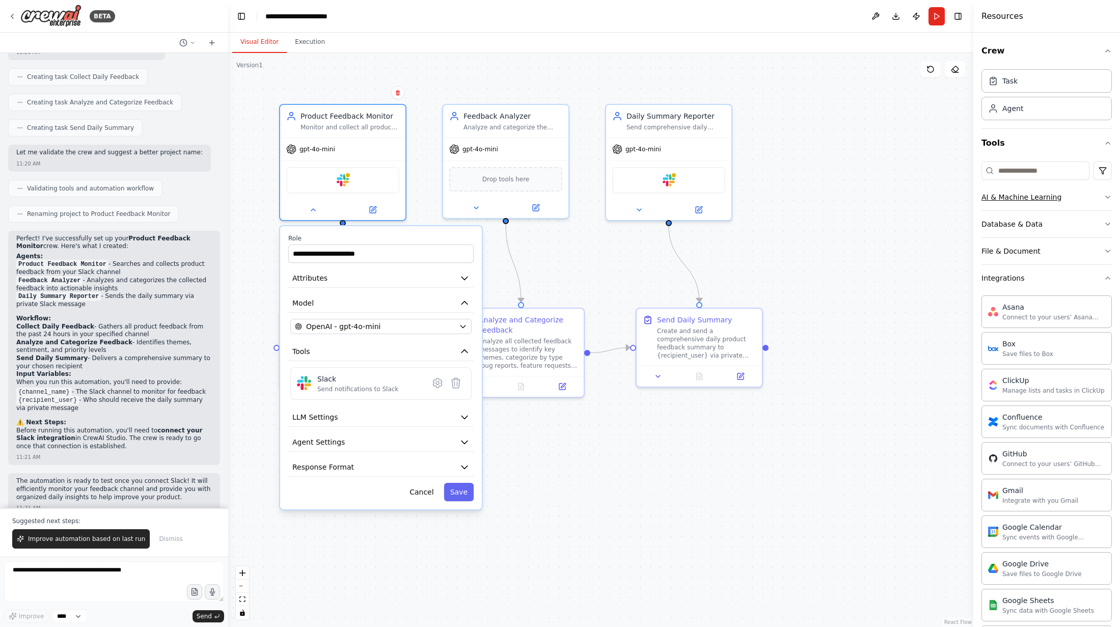
click at [657, 200] on icon "button" at bounding box center [1107, 197] width 8 height 8
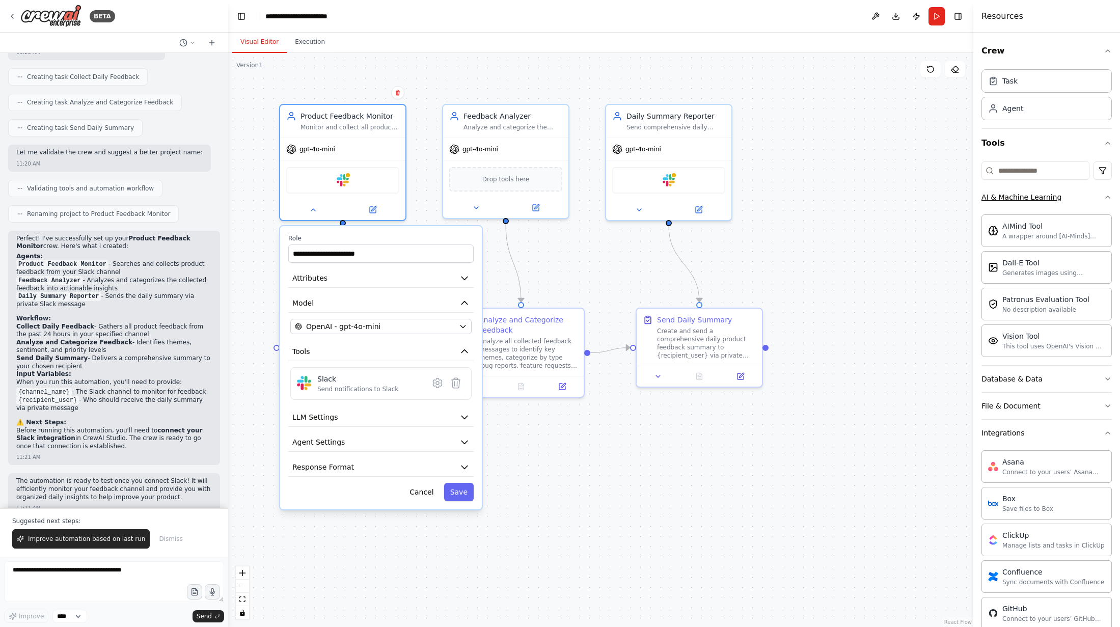
click at [657, 200] on icon "button" at bounding box center [1107, 197] width 8 height 8
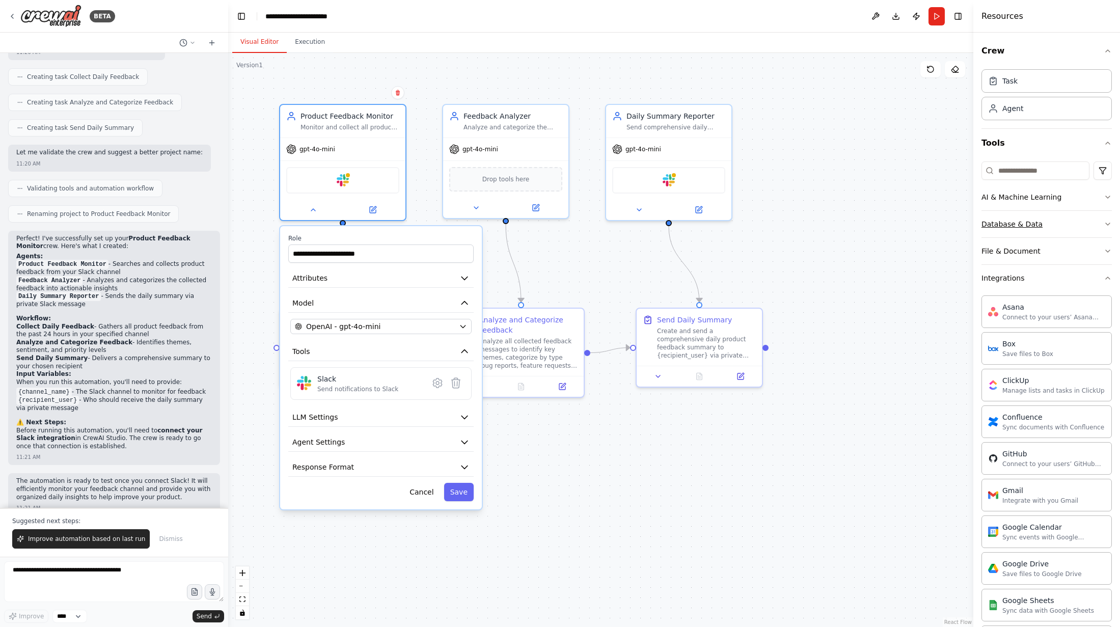
click at [657, 229] on button "Database & Data" at bounding box center [1046, 224] width 130 height 26
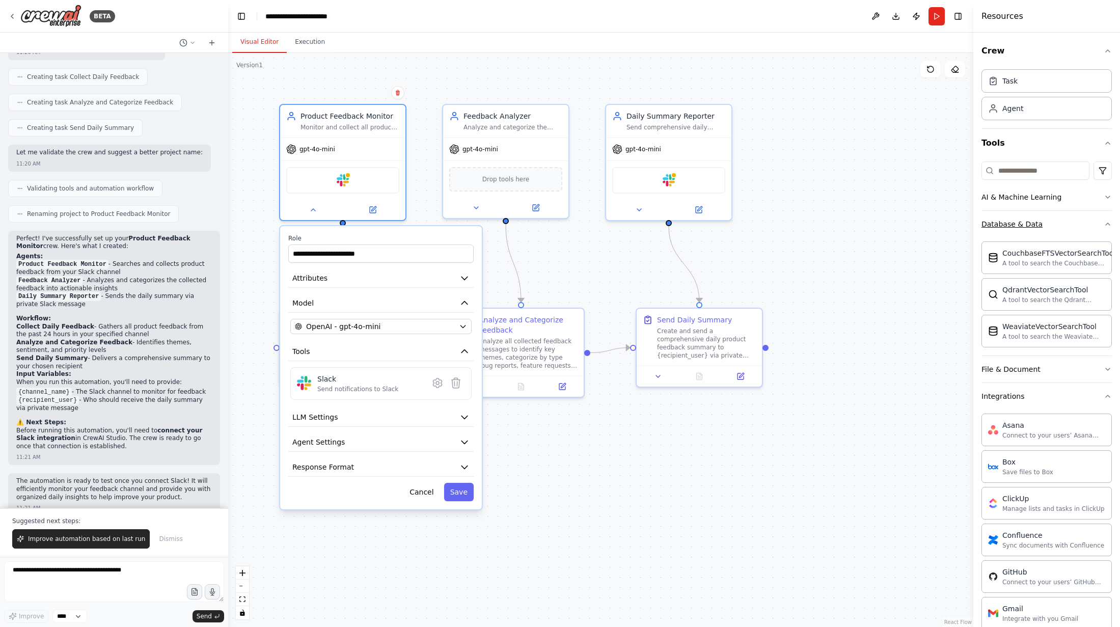
click at [657, 229] on button "Database & Data" at bounding box center [1046, 224] width 130 height 26
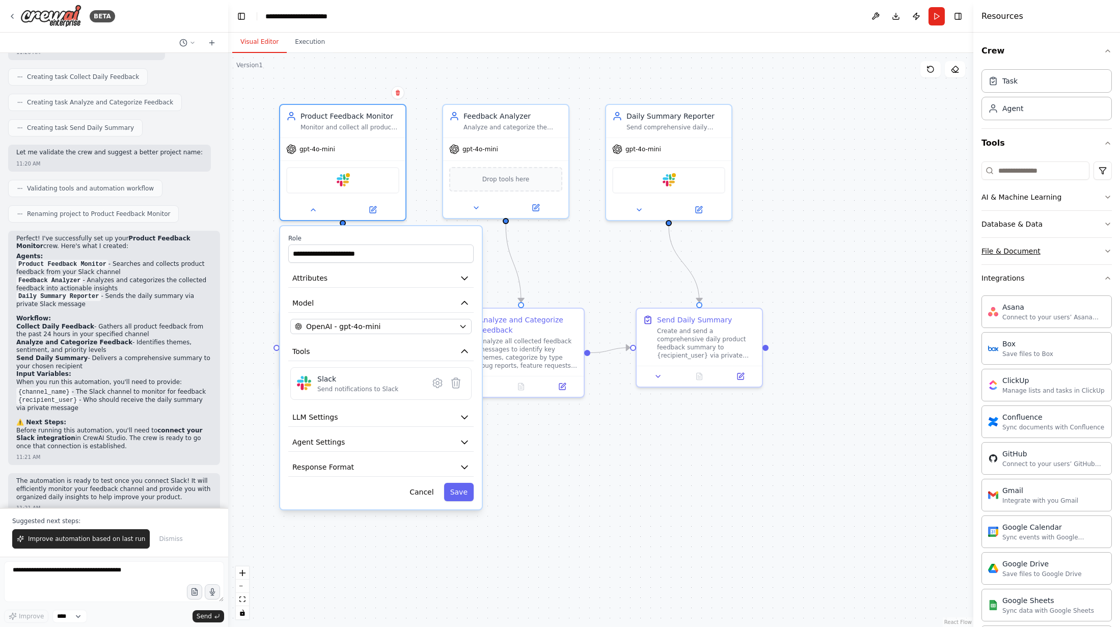
click at [657, 253] on icon "button" at bounding box center [1107, 251] width 8 height 8
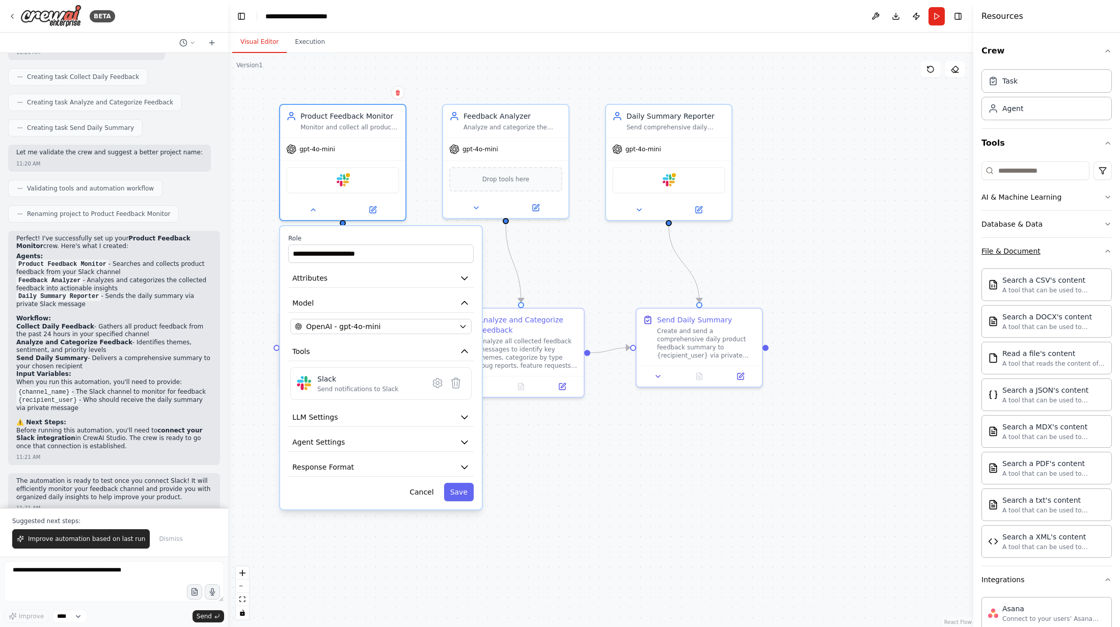
click at [657, 252] on icon "button" at bounding box center [1107, 251] width 8 height 8
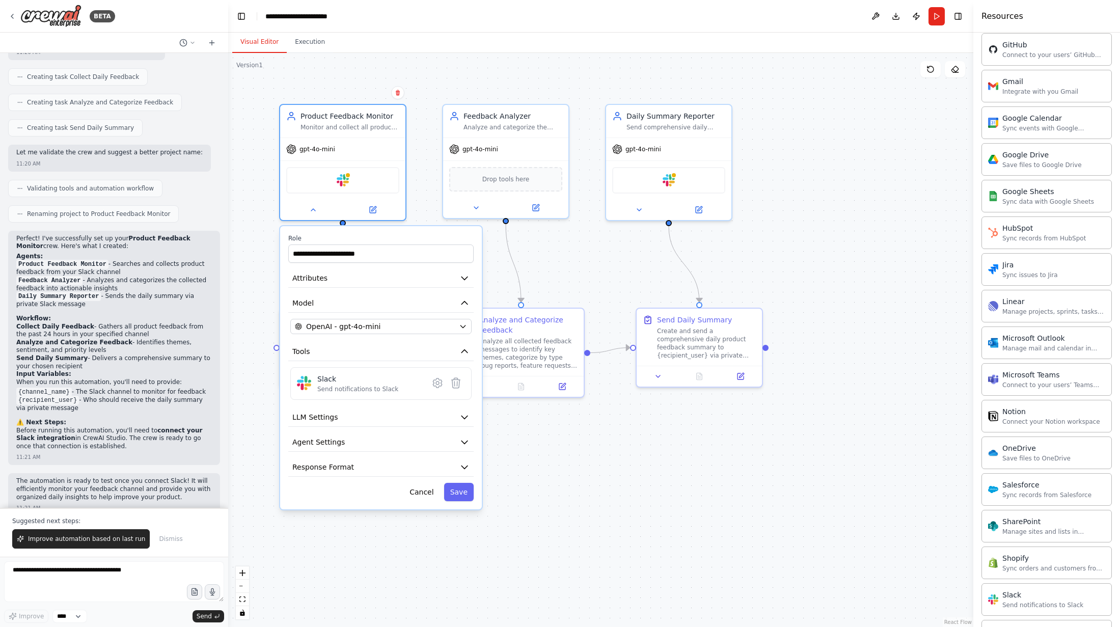
scroll to position [550, 0]
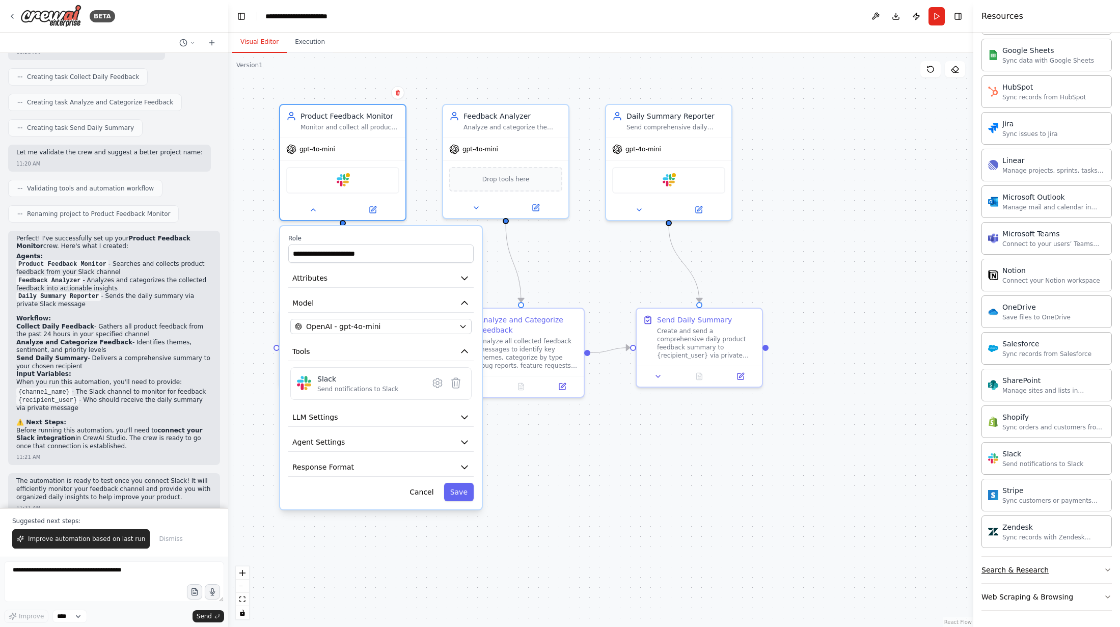
click at [657, 570] on button "Search & Research" at bounding box center [1046, 570] width 130 height 26
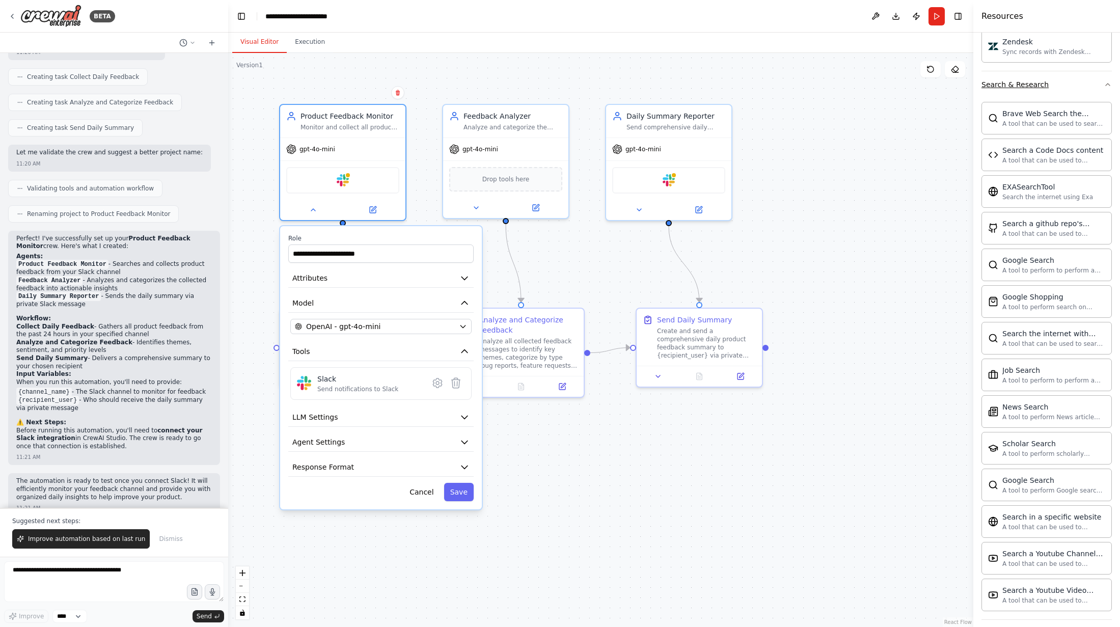
scroll to position [1071, 0]
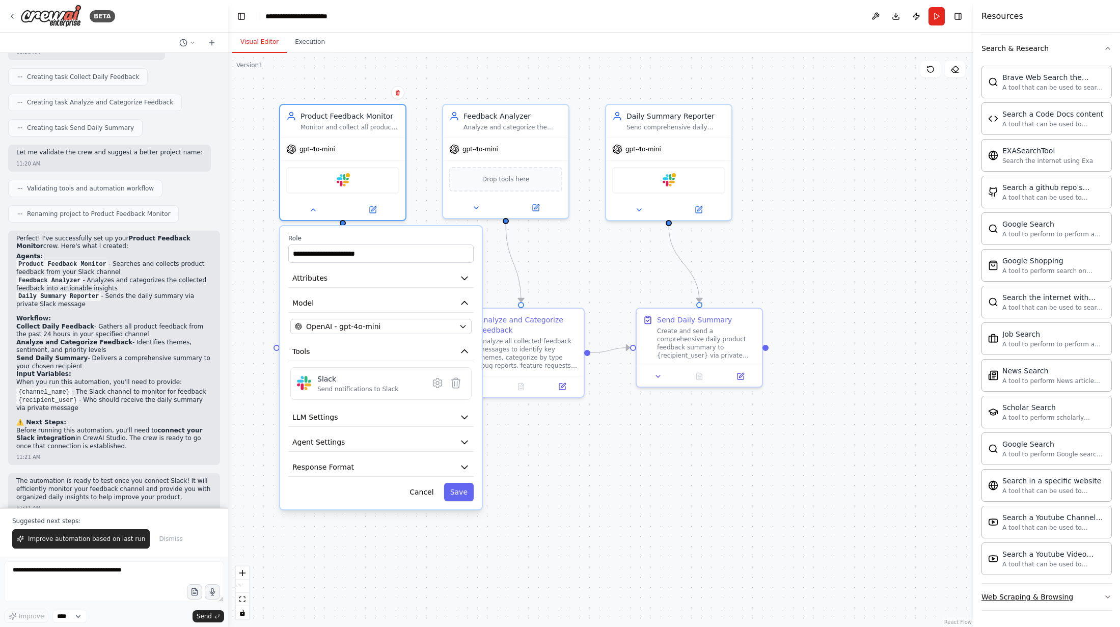
click at [657, 600] on icon "button" at bounding box center [1107, 597] width 8 height 8
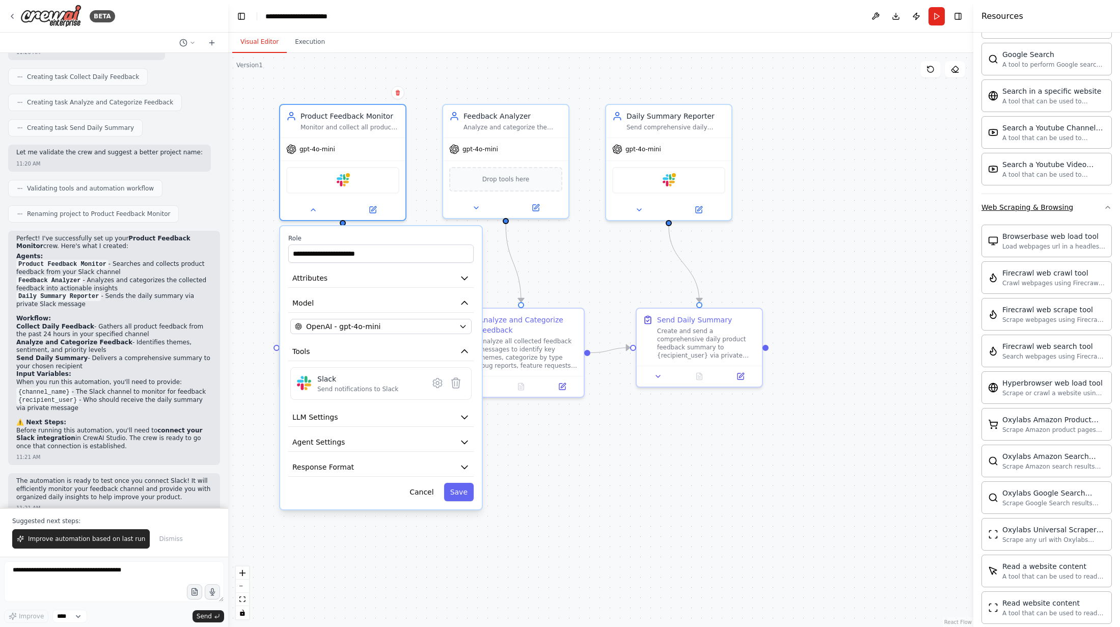
scroll to position [1630, 0]
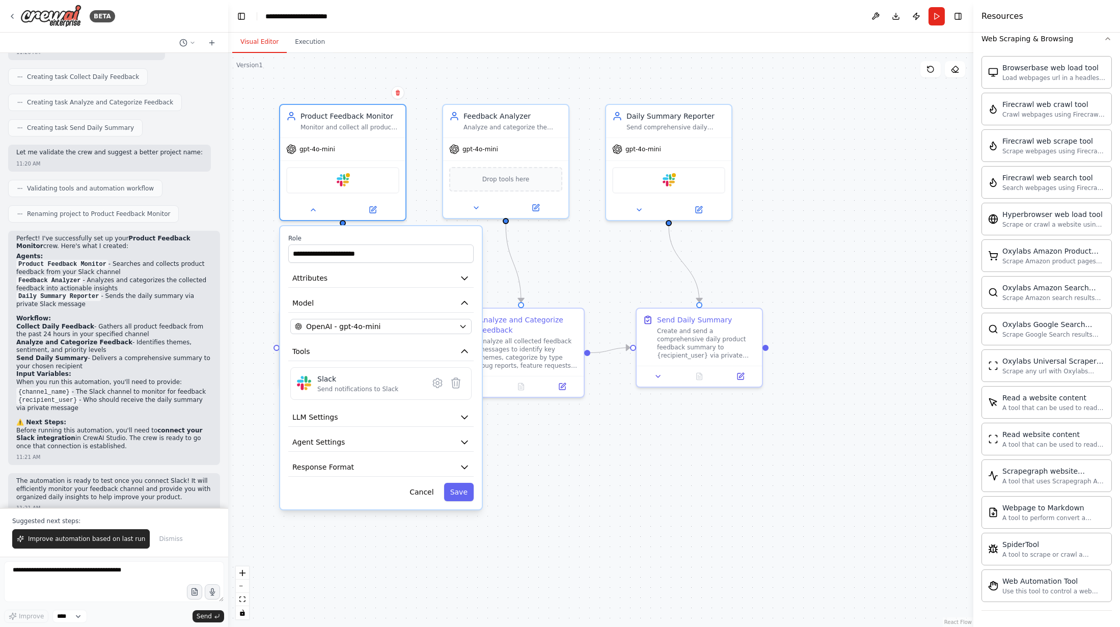
click at [541, 490] on div ".deletable-edge-delete-btn { width: 20px; height: 20px; border: 0px solid #ffff…" at bounding box center [600, 340] width 745 height 574
click at [553, 490] on div ".deletable-edge-delete-btn { width: 20px; height: 20px; border: 0px solid #ffff…" at bounding box center [600, 340] width 745 height 574
click at [305, 213] on button at bounding box center [313, 208] width 58 height 12
